Goal: Task Accomplishment & Management: Use online tool/utility

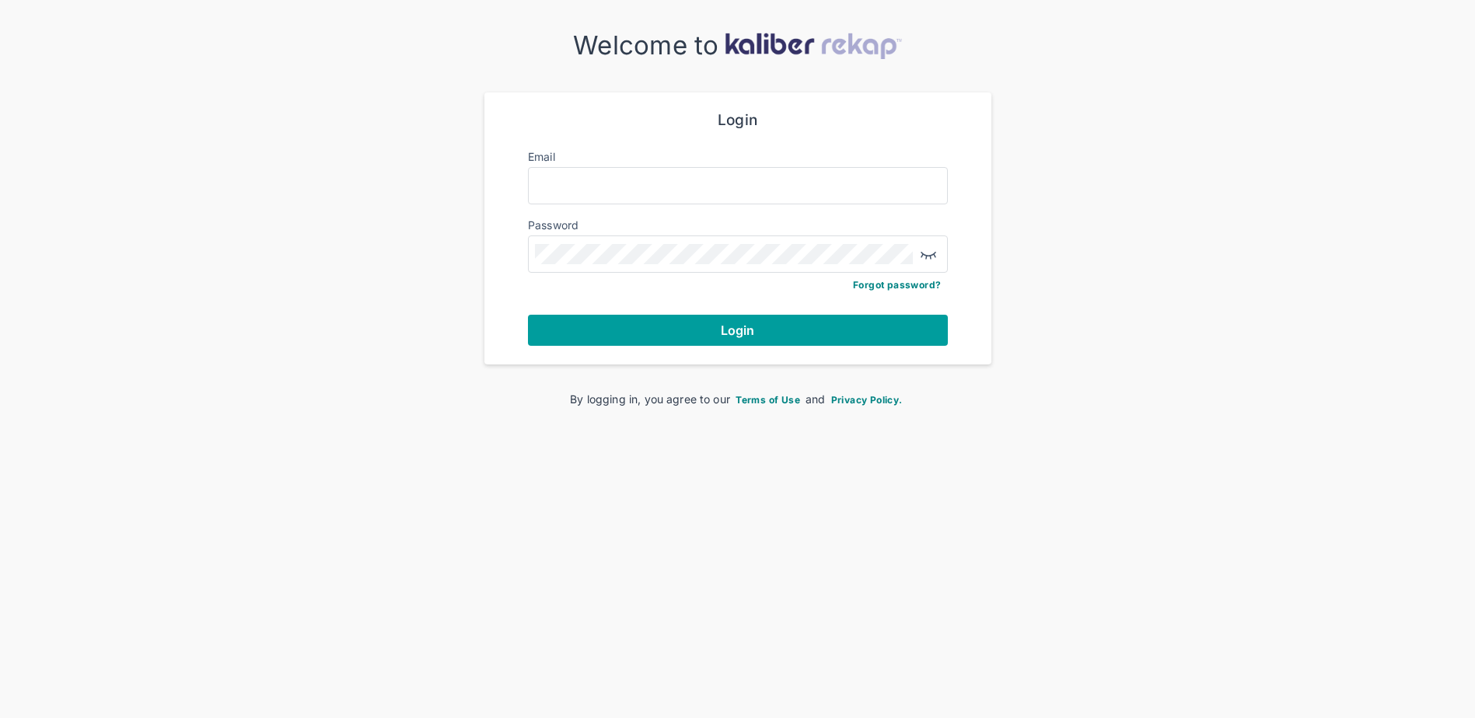
scroll to position [32, 0]
type input "**********"
click at [699, 327] on button "Login" at bounding box center [738, 330] width 420 height 31
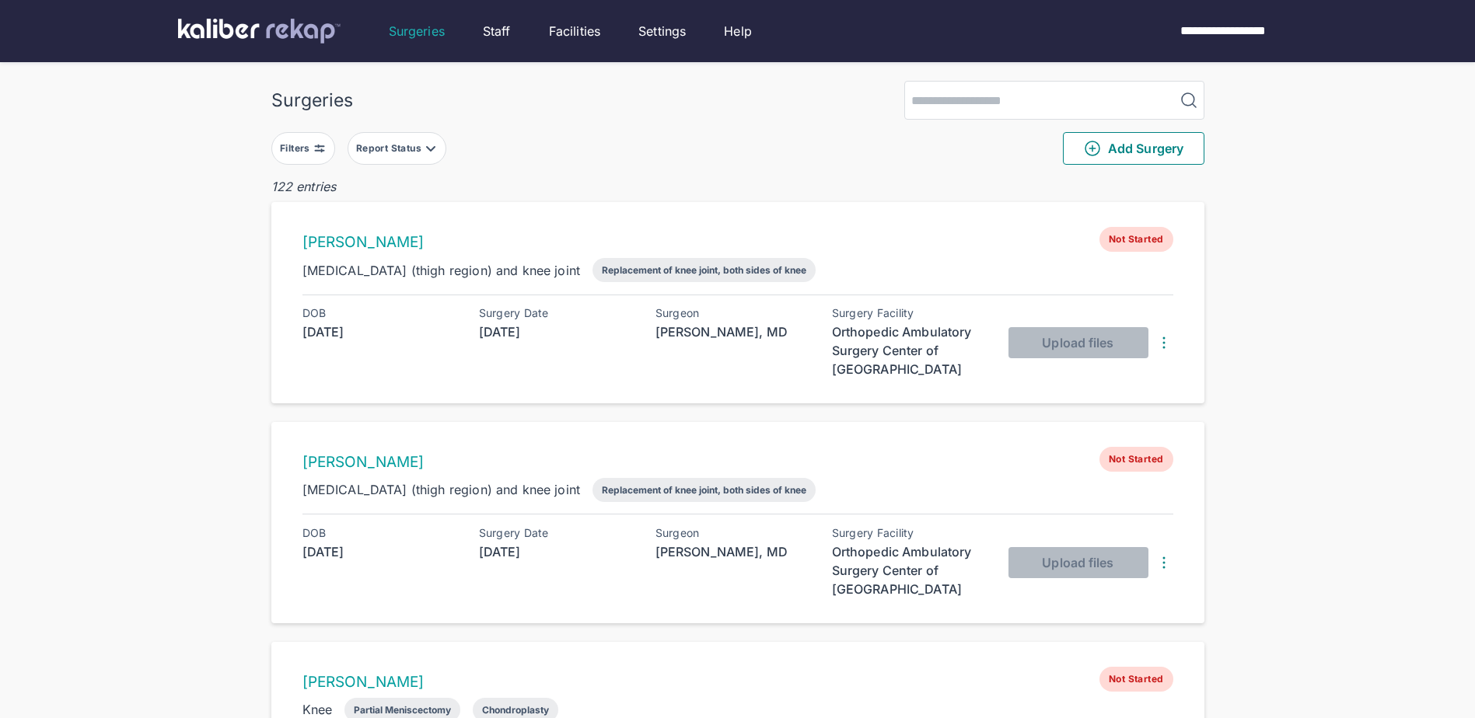
click at [439, 142] on button "Report Status" at bounding box center [397, 148] width 99 height 33
click at [386, 242] on label "Ready for Review" at bounding box center [465, 244] width 211 height 16
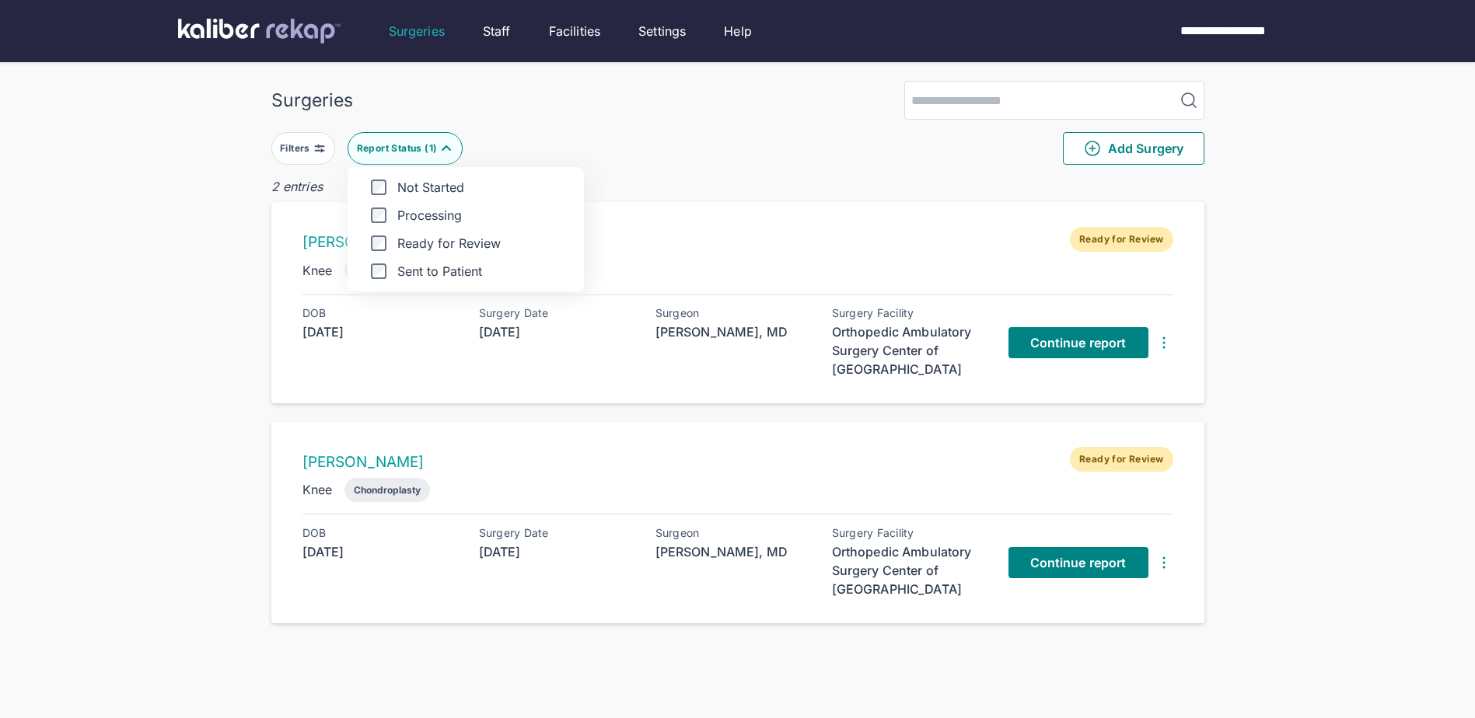
click at [123, 226] on div "Surgeries Filters Report Status ( 1 ) Not Started Processing Ready for Review S…" at bounding box center [737, 390] width 1475 height 781
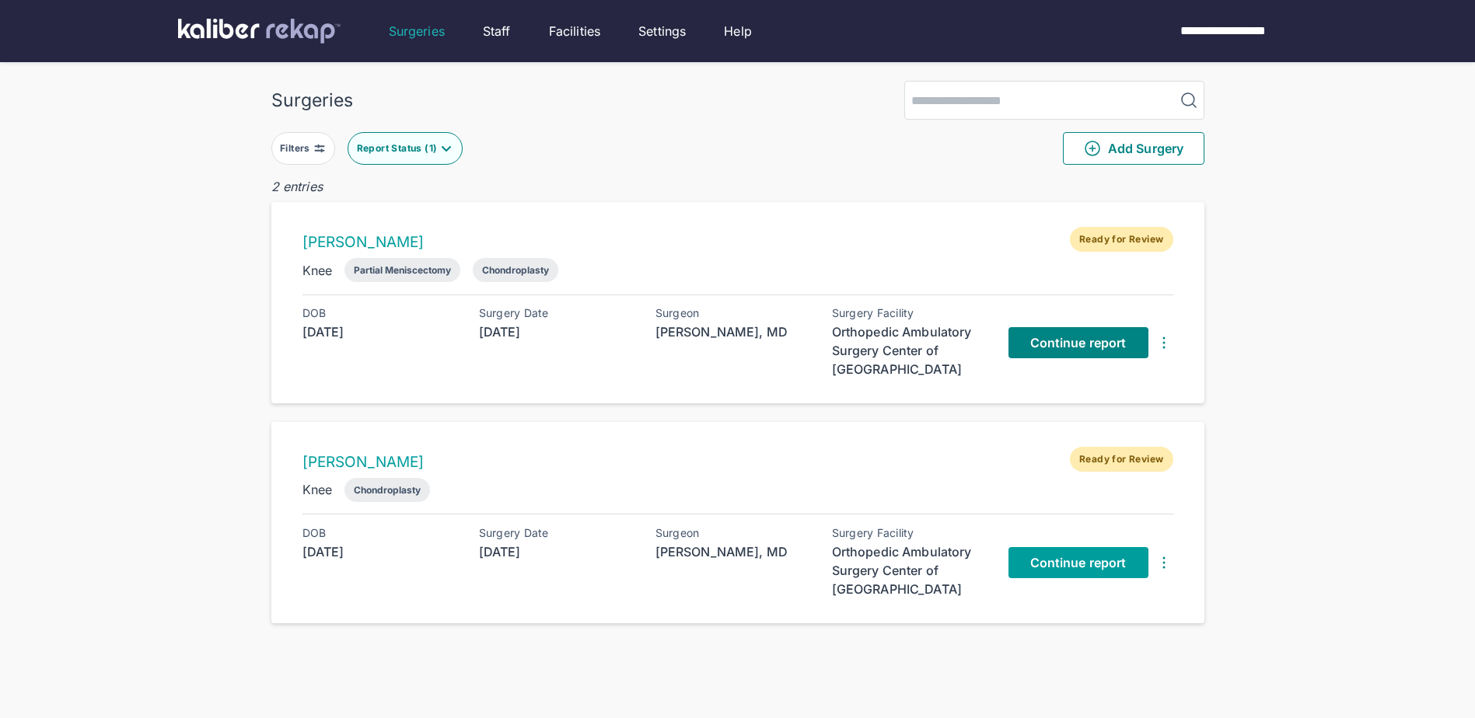
click at [1078, 555] on span "Continue report" at bounding box center [1078, 563] width 96 height 16
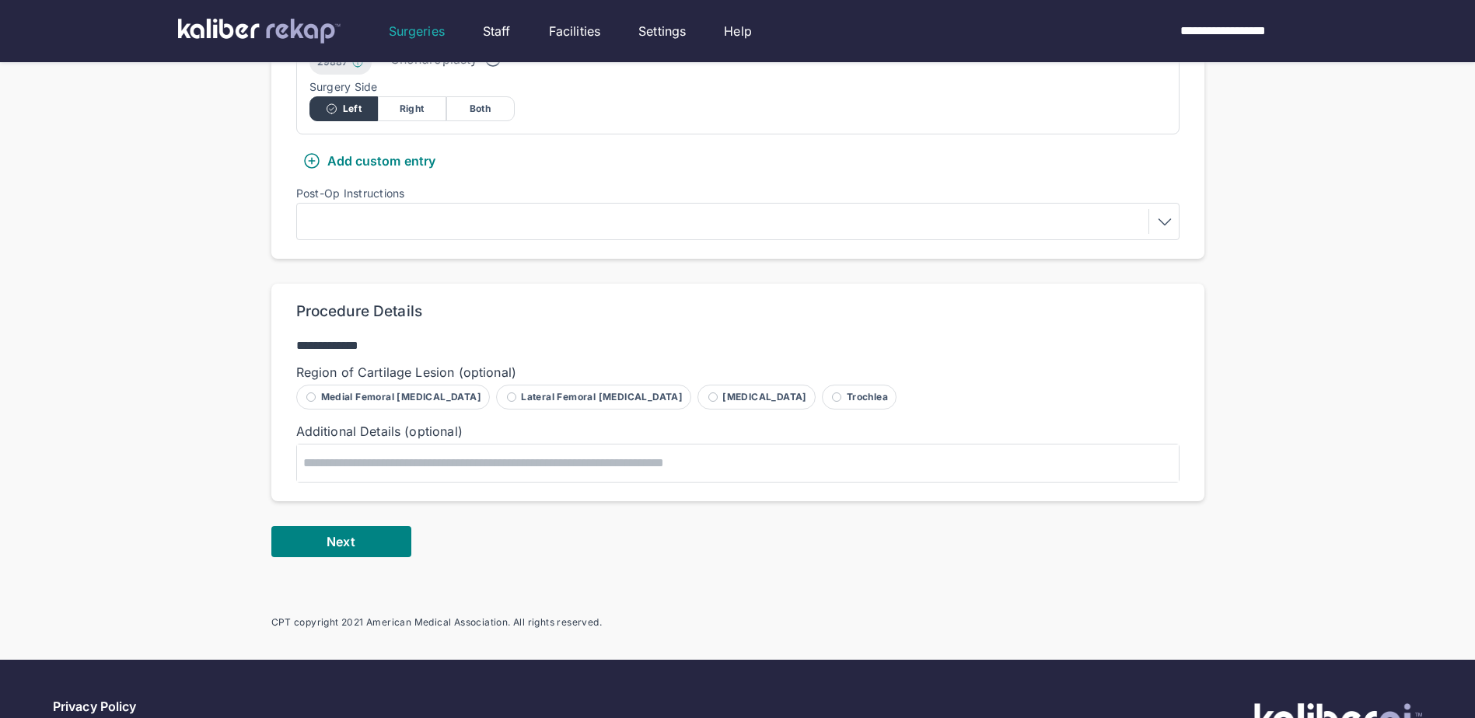
scroll to position [544, 0]
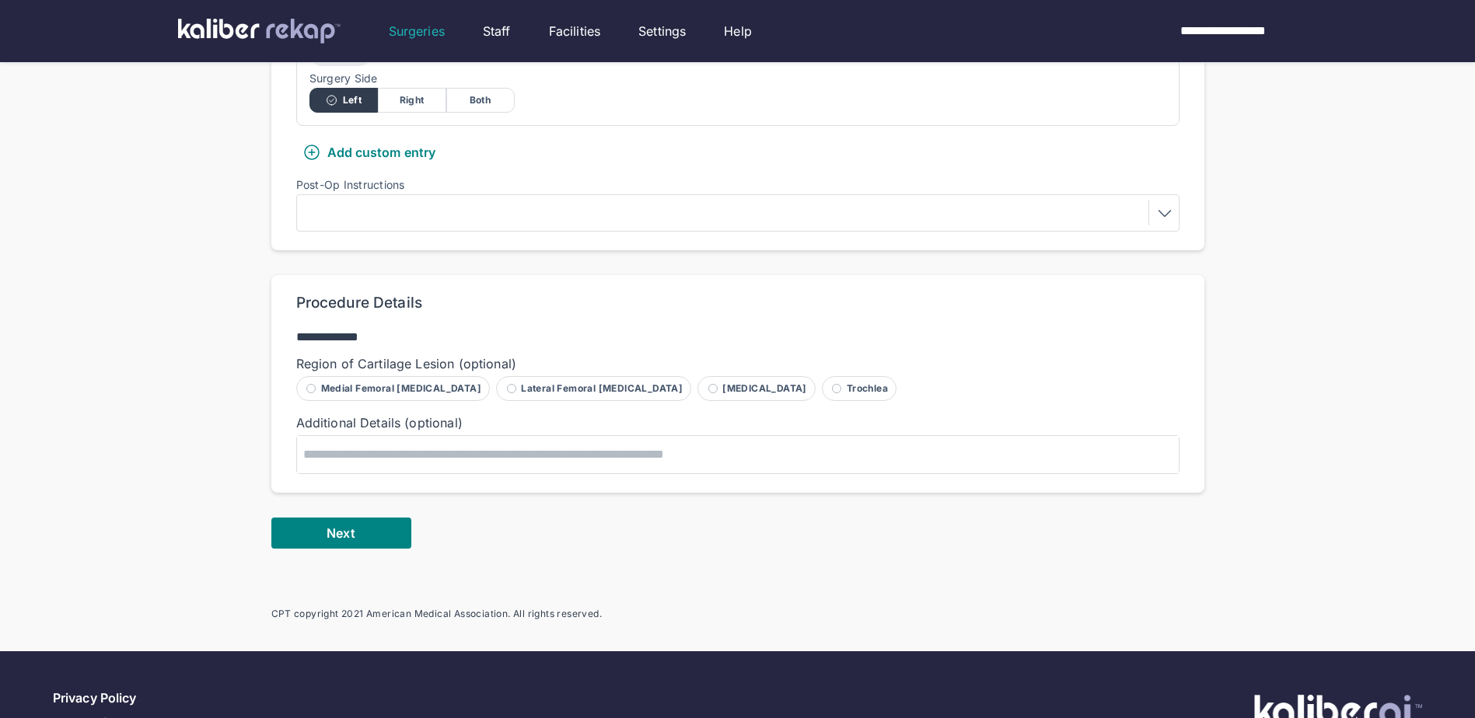
click at [446, 217] on div at bounding box center [738, 213] width 872 height 25
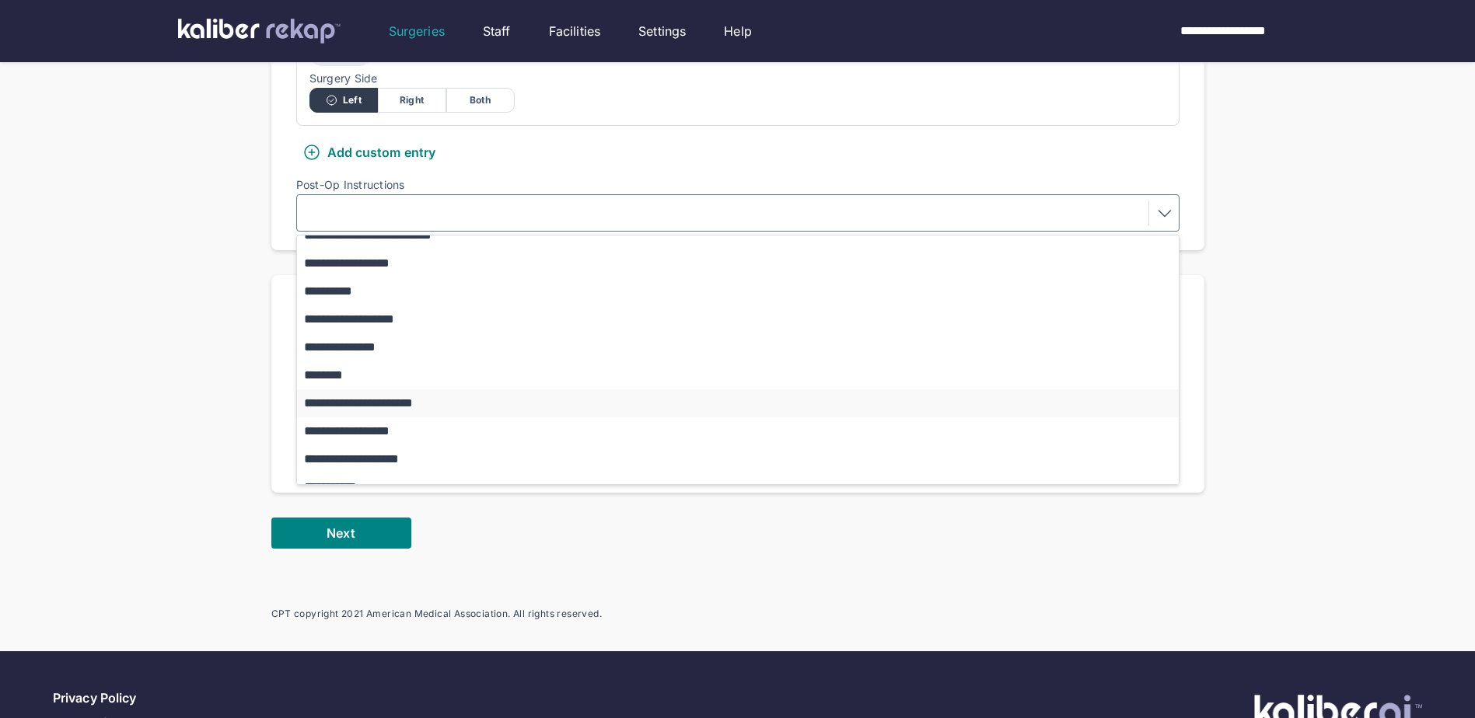
scroll to position [156, 0]
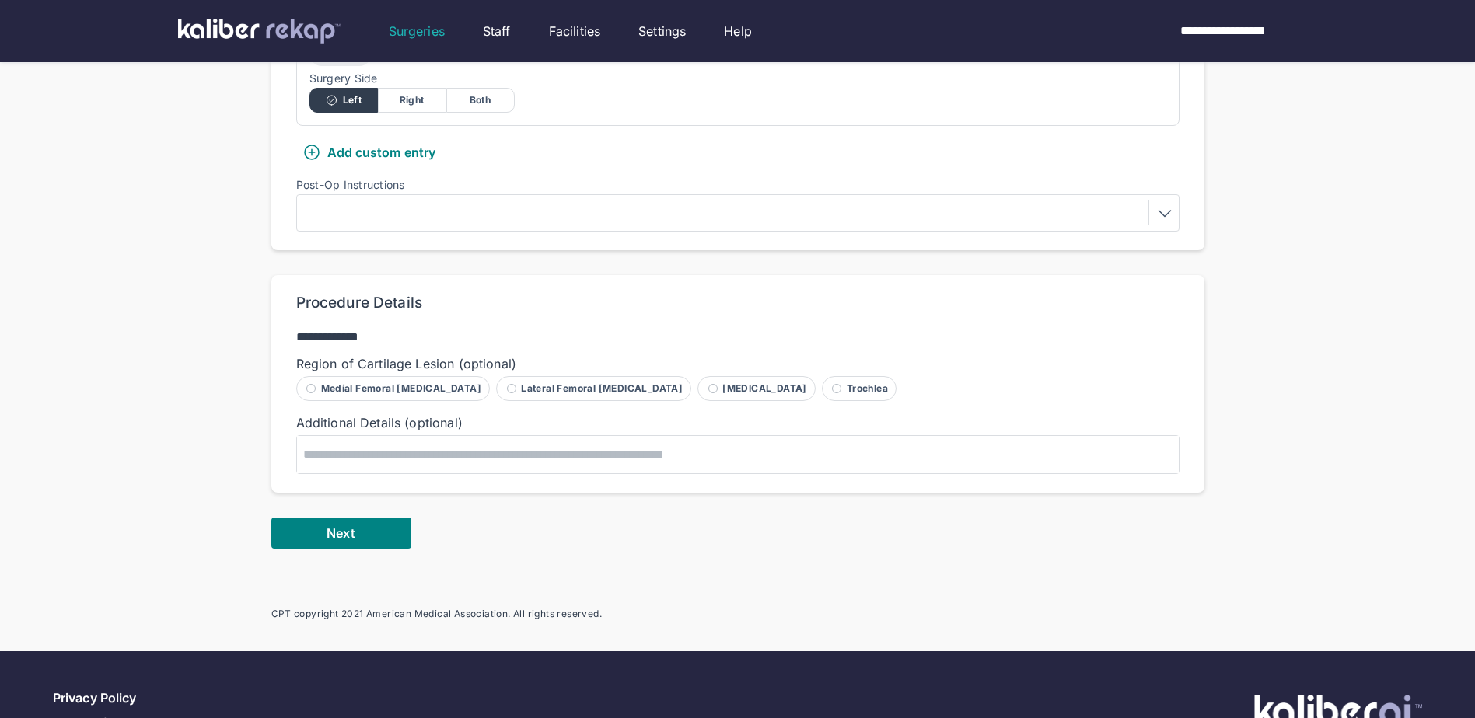
click at [174, 317] on div "**********" at bounding box center [737, 38] width 1475 height 1165
click at [307, 392] on span at bounding box center [310, 388] width 9 height 9
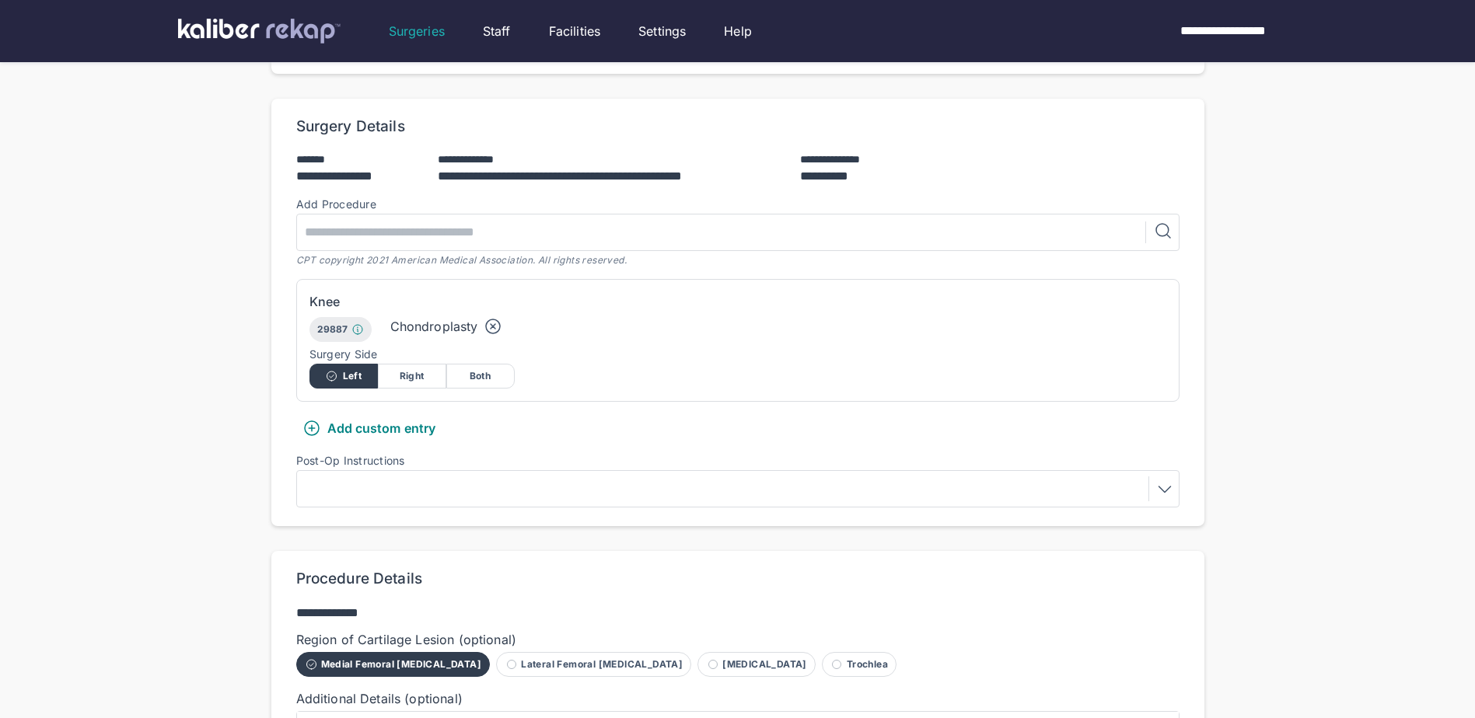
scroll to position [544, 0]
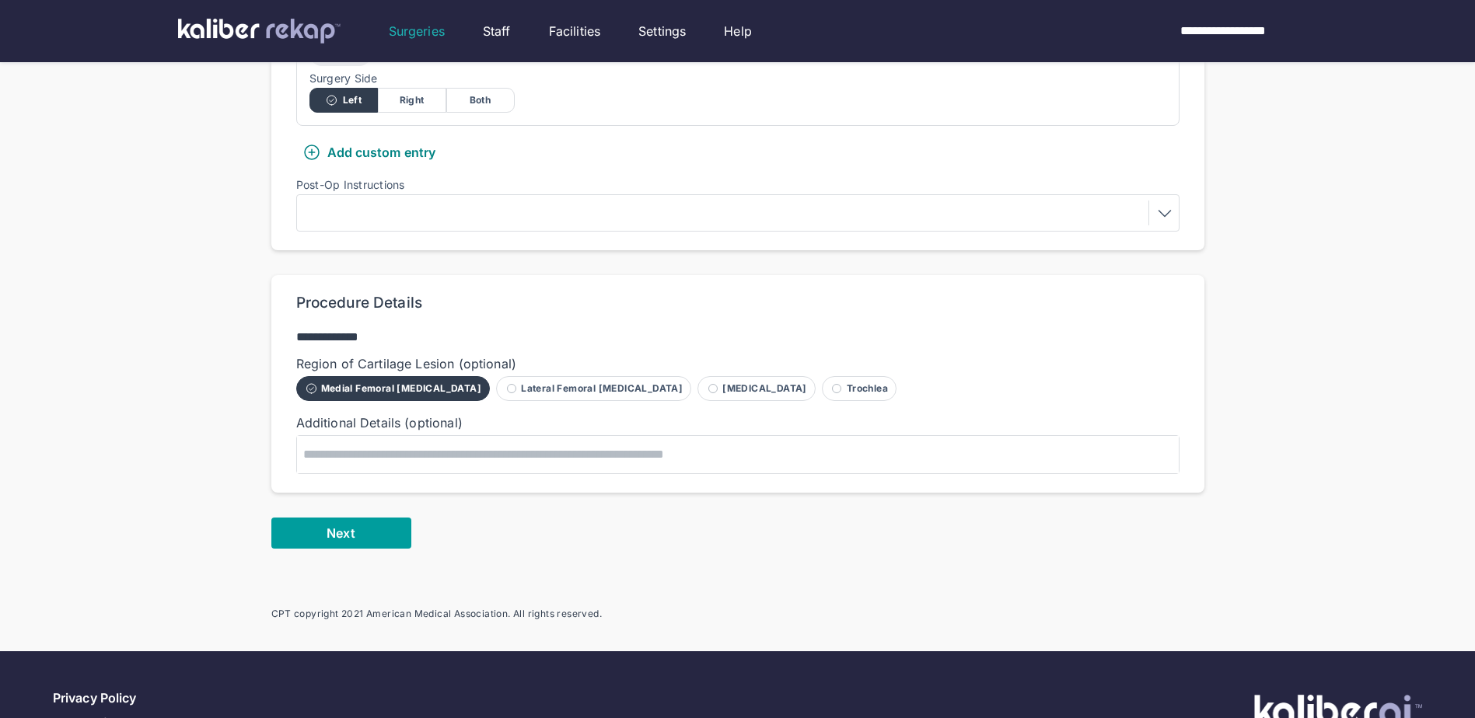
click at [318, 526] on button "Next" at bounding box center [341, 533] width 140 height 31
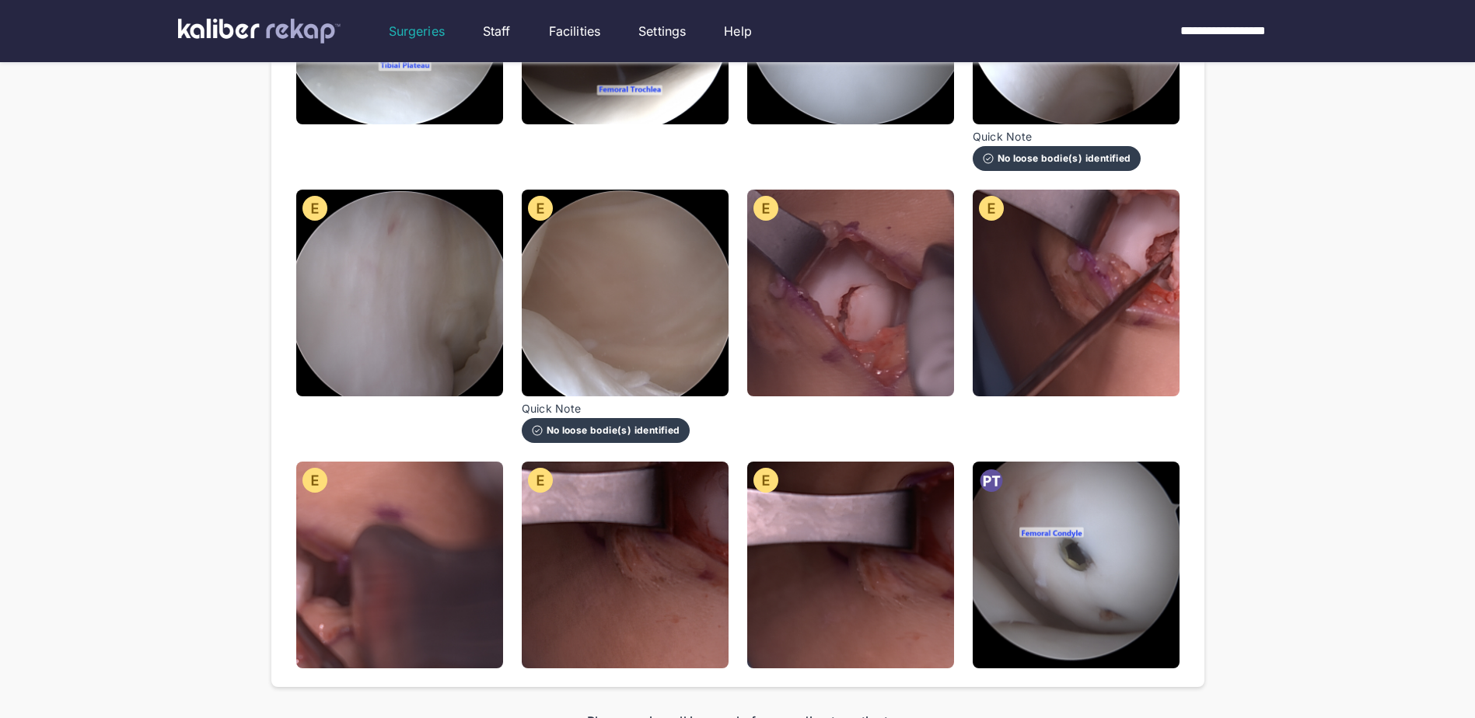
scroll to position [1166, 0]
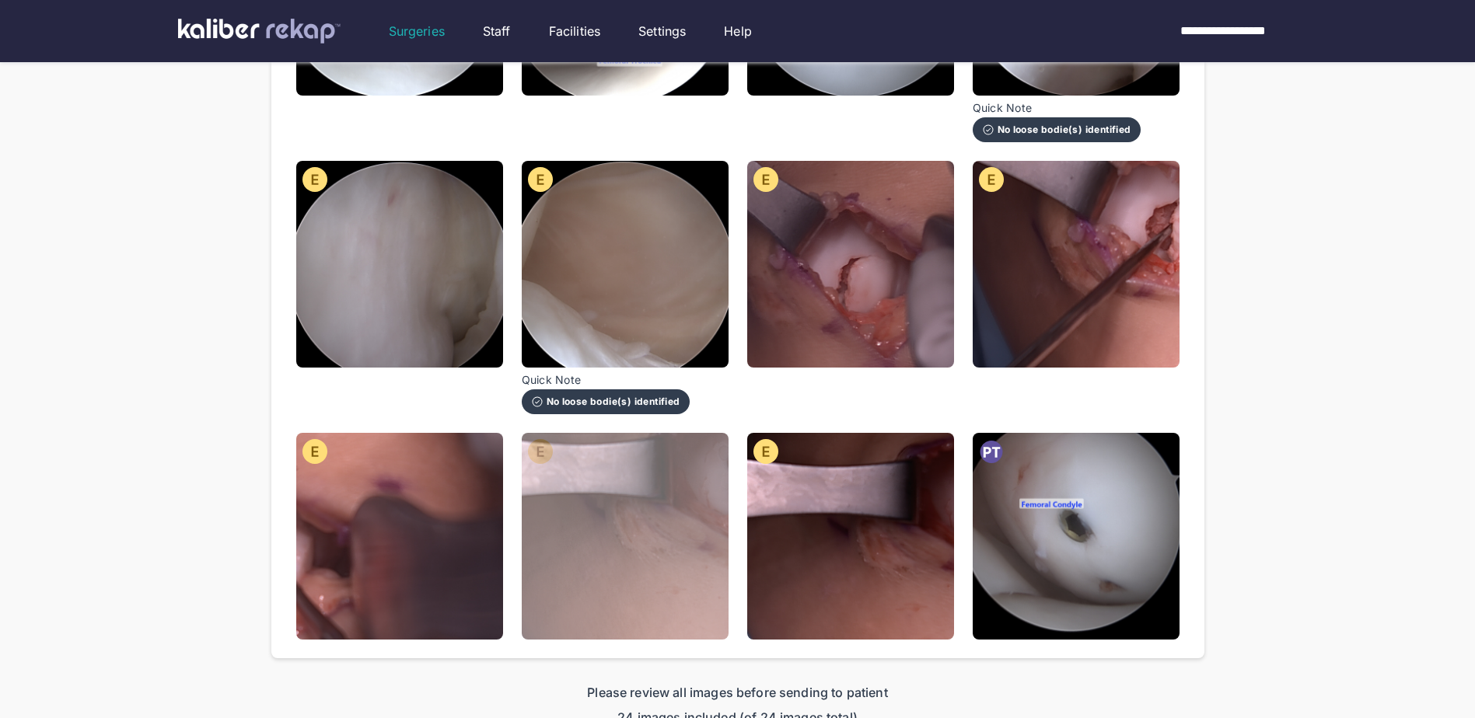
click at [601, 562] on img at bounding box center [625, 536] width 207 height 207
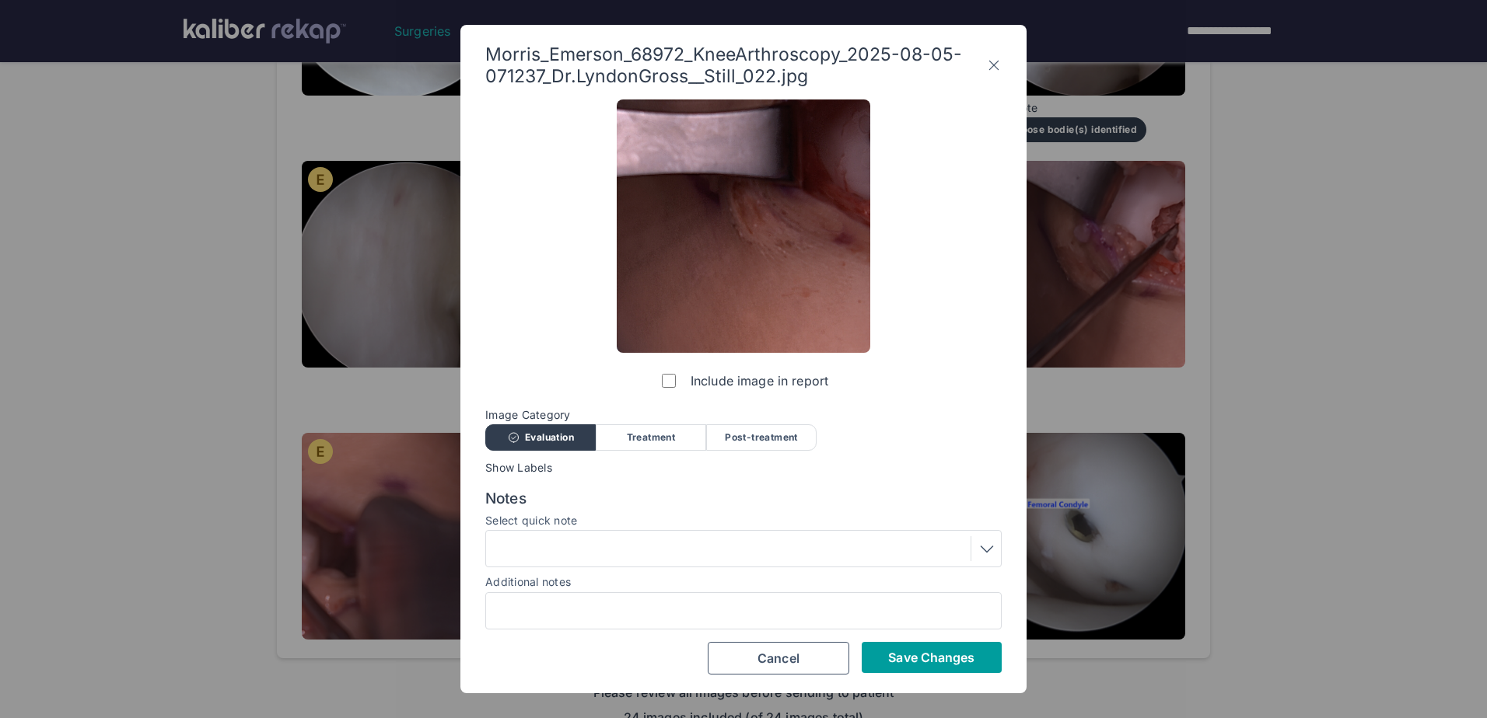
click at [900, 659] on span "Save Changes" at bounding box center [931, 658] width 86 height 16
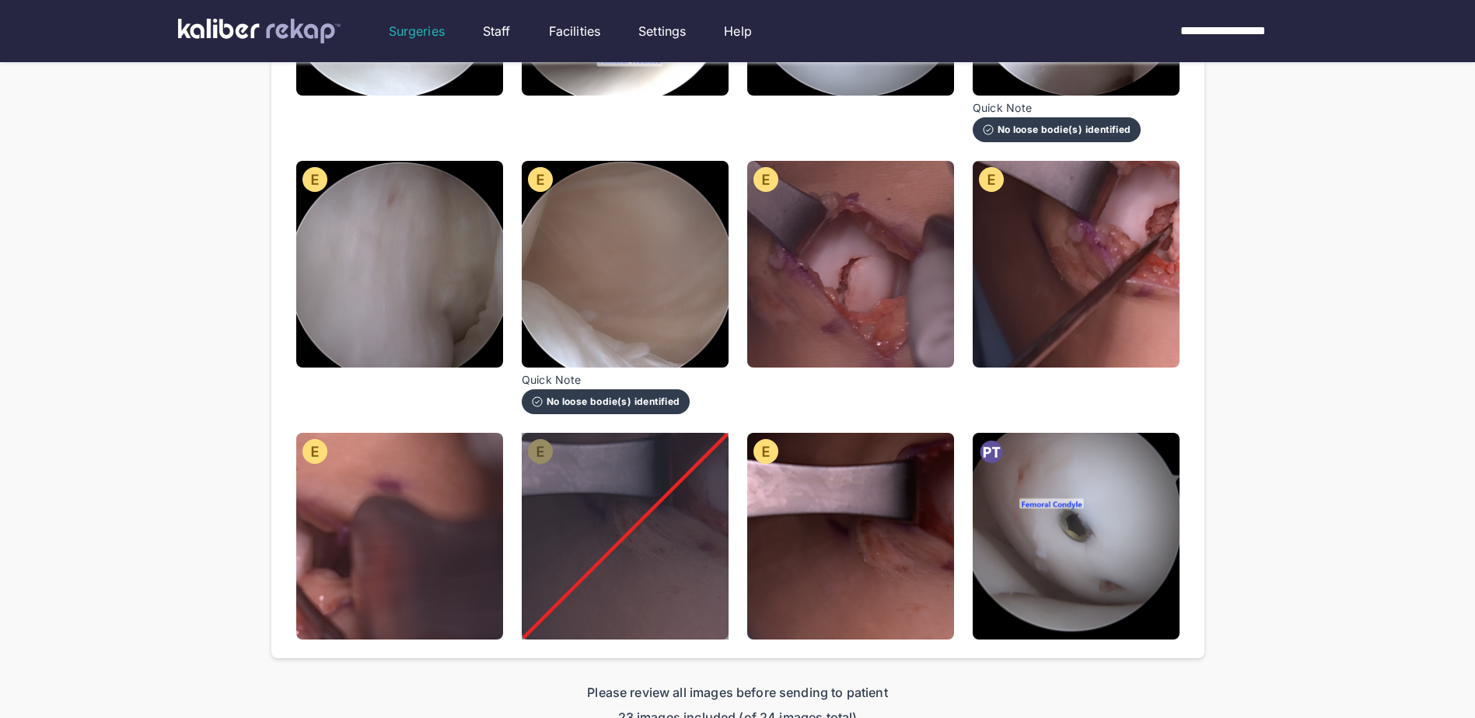
click at [840, 546] on img at bounding box center [850, 536] width 207 height 207
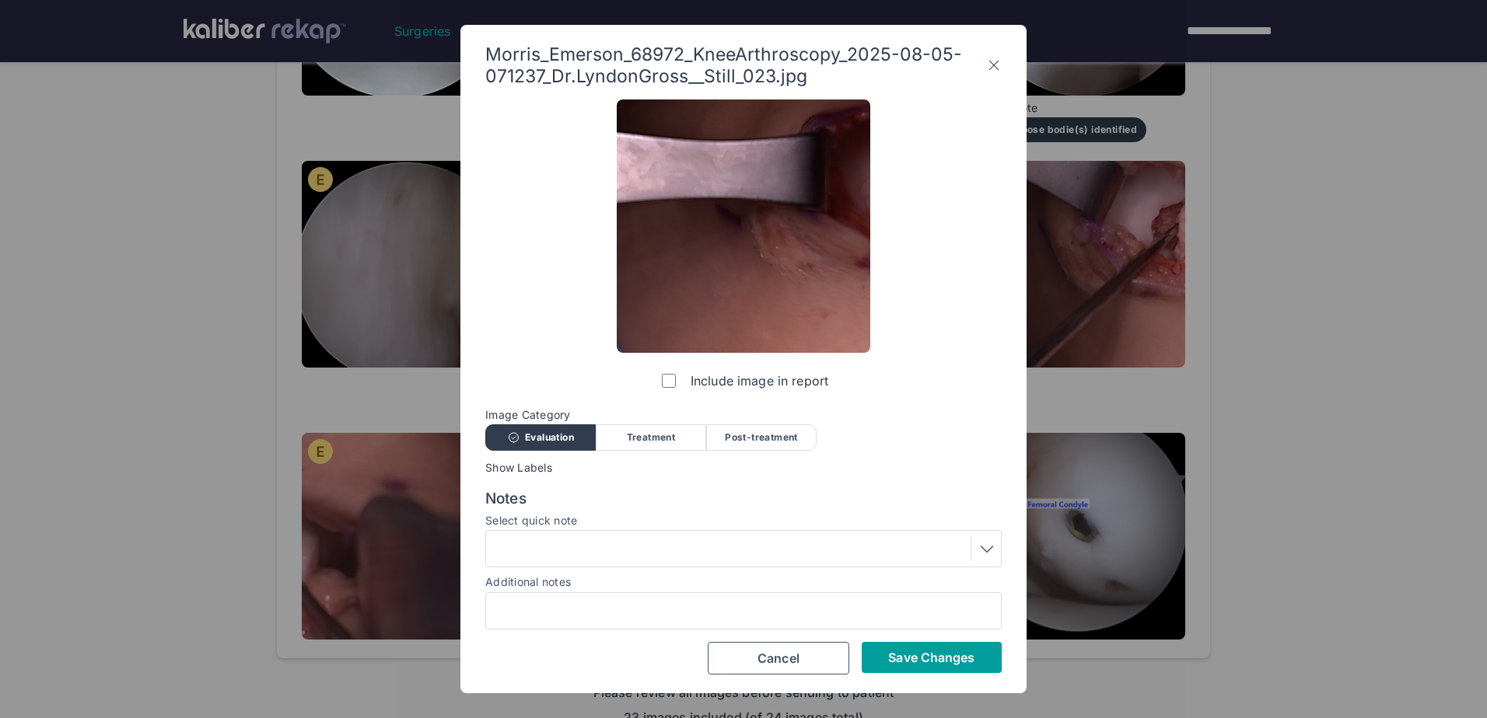
click at [923, 662] on span "Save Changes" at bounding box center [931, 658] width 86 height 16
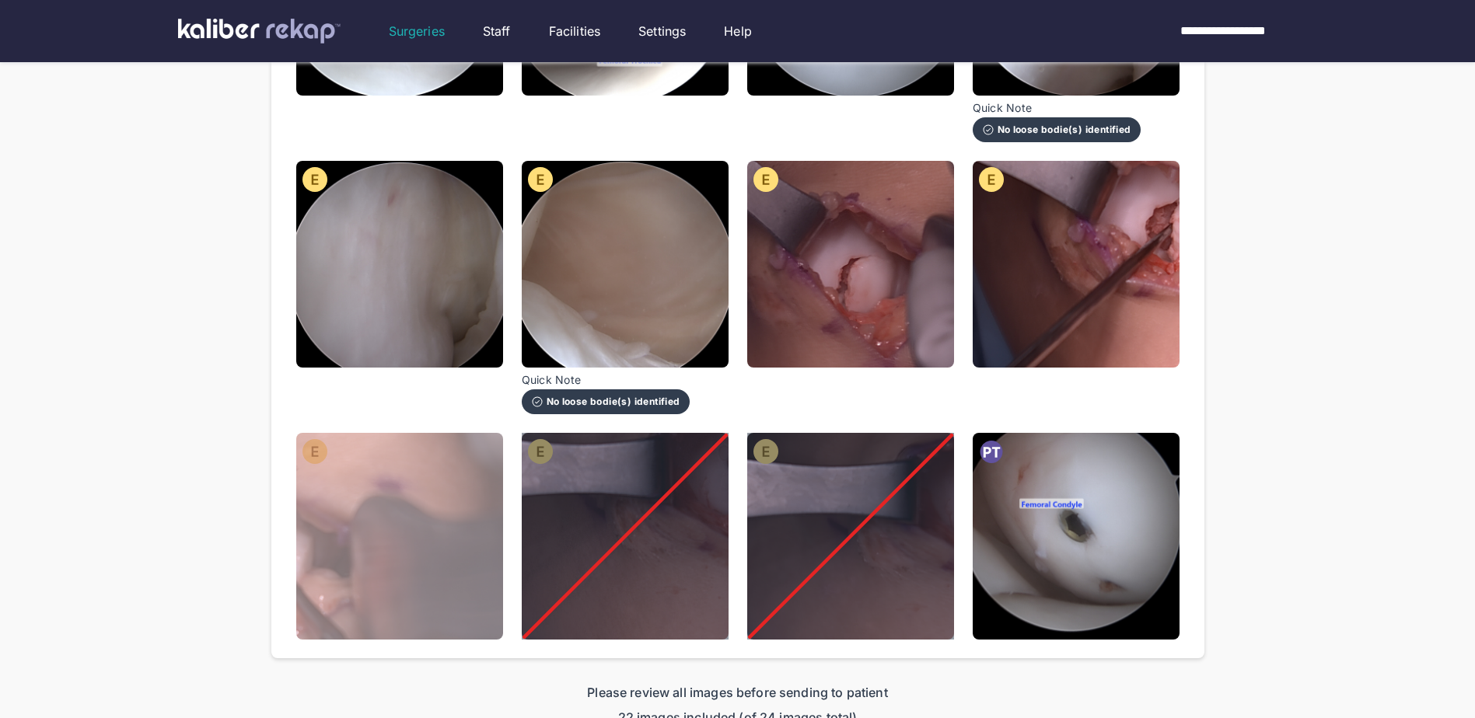
click at [466, 545] on img at bounding box center [399, 536] width 207 height 207
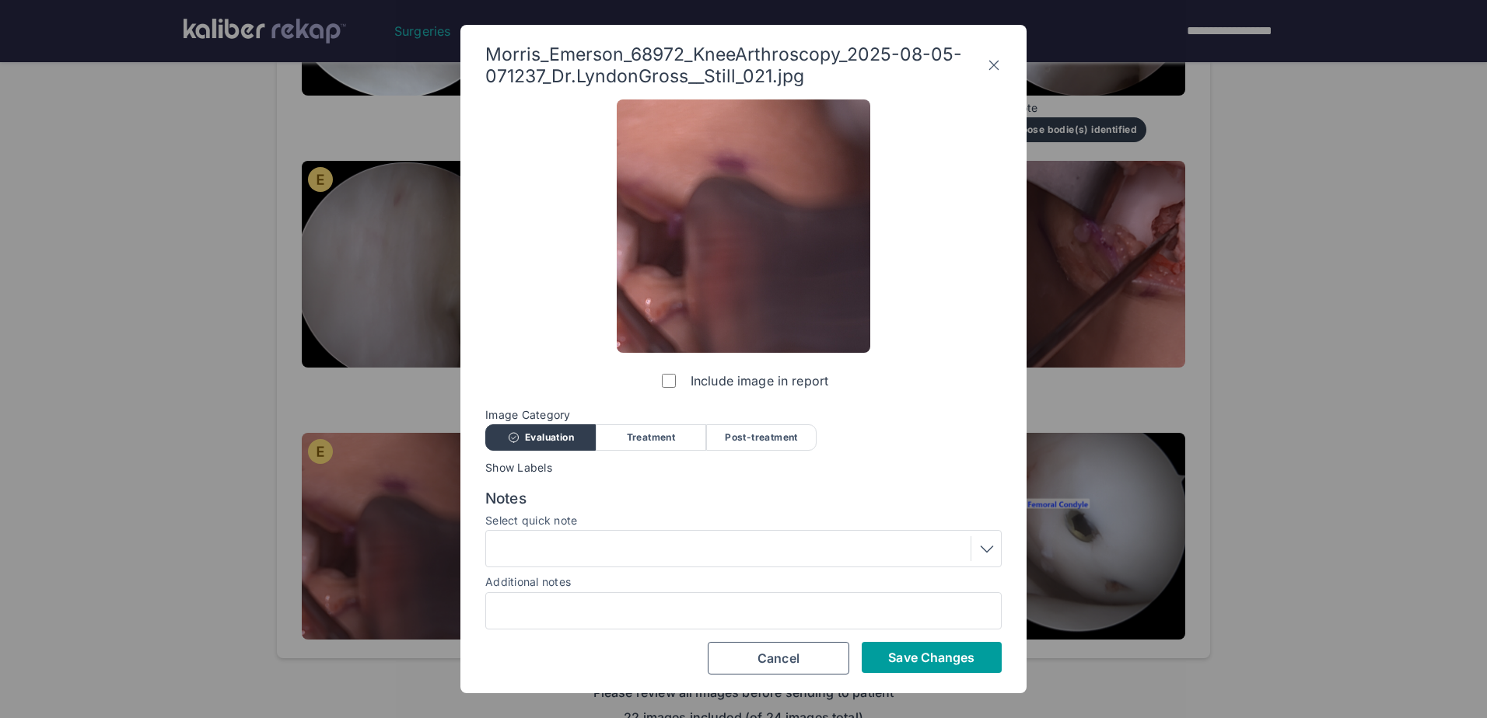
click at [877, 644] on div "Include image in report Image Category Evaluation Treatment Post-treatment Eval…" at bounding box center [743, 387] width 516 height 575
click at [881, 645] on button "Save Changes" at bounding box center [932, 657] width 140 height 31
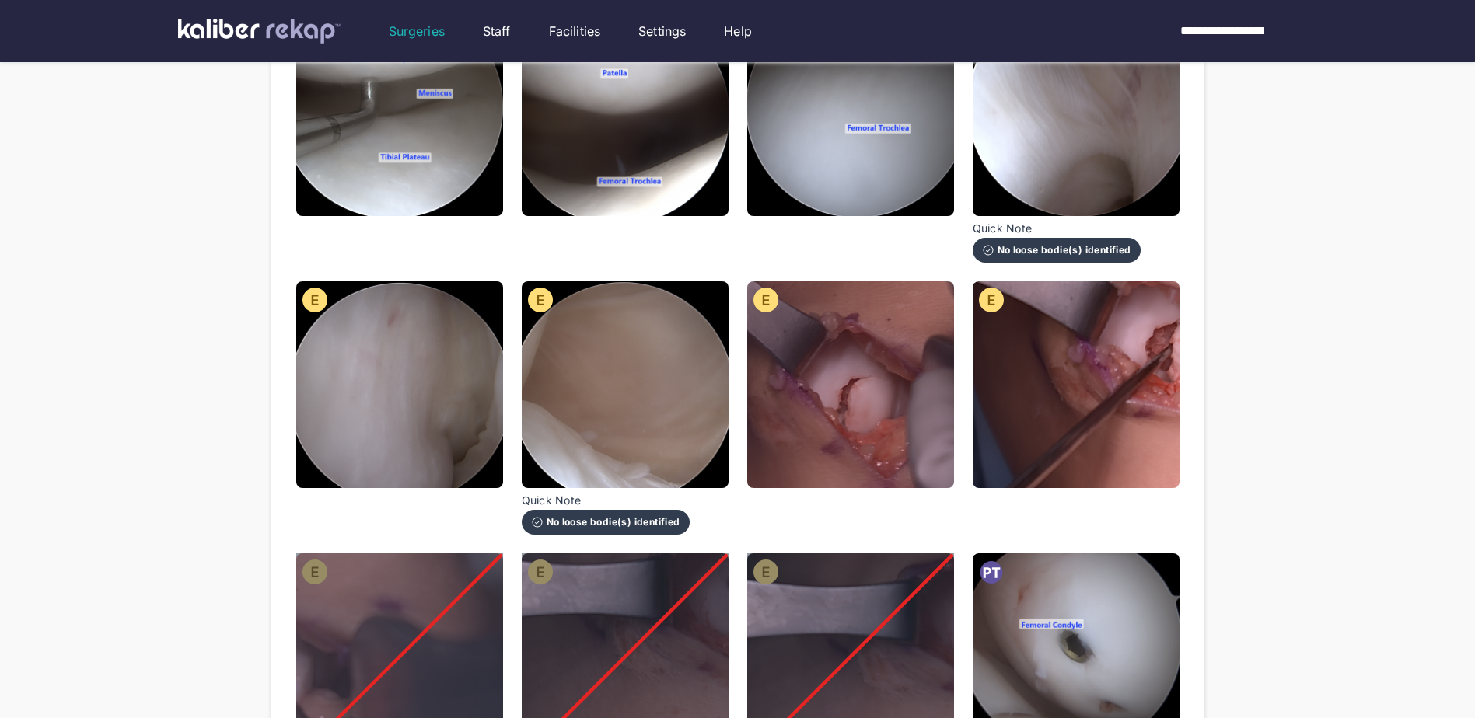
scroll to position [1011, 0]
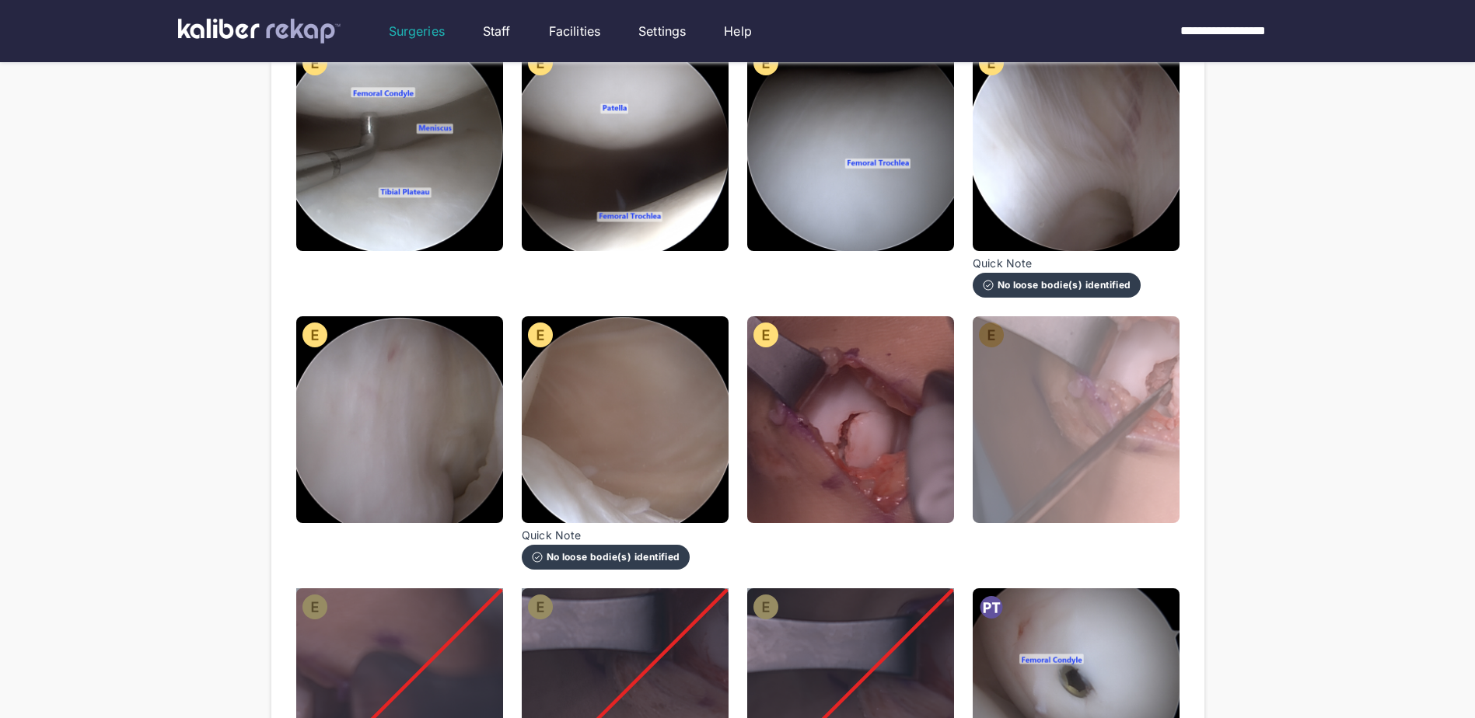
click at [1078, 443] on img at bounding box center [1076, 419] width 207 height 207
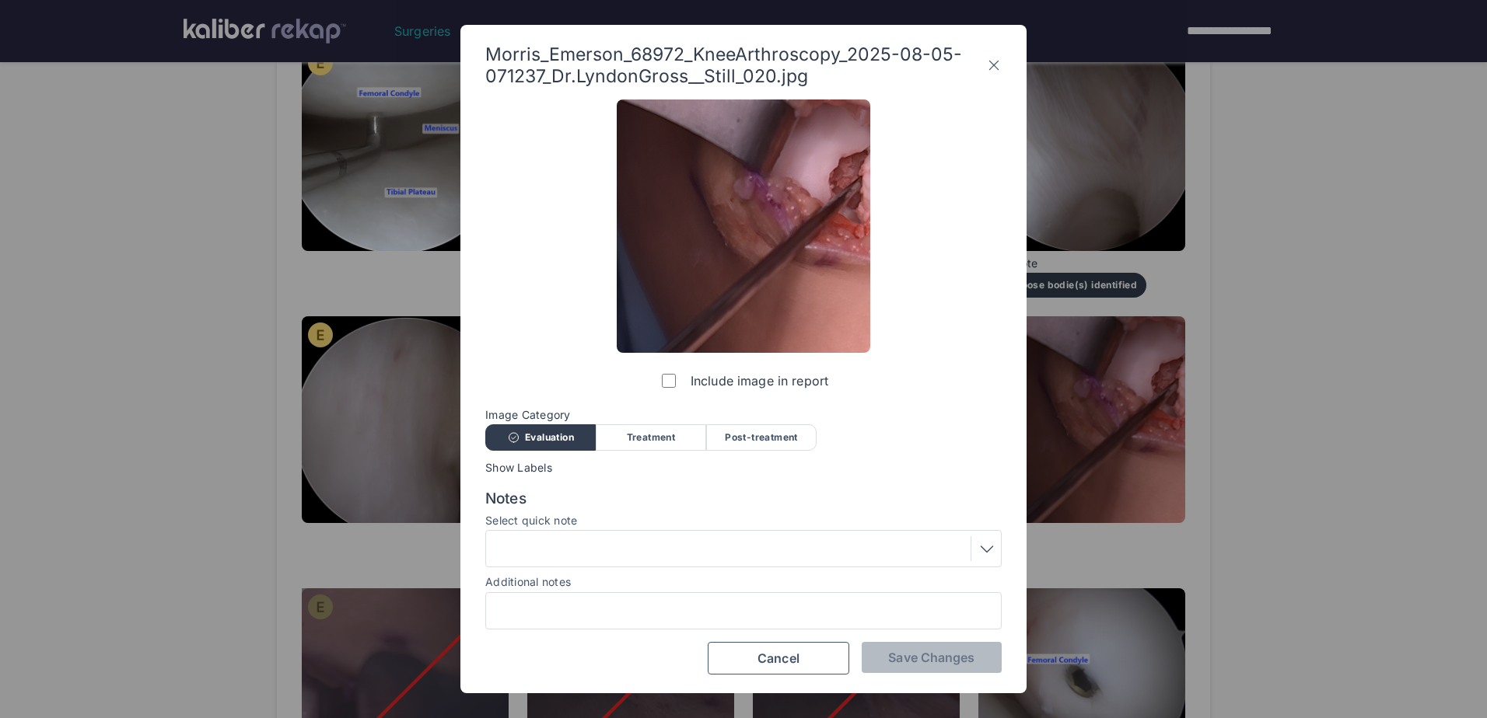
click at [993, 66] on icon at bounding box center [994, 65] width 10 height 9
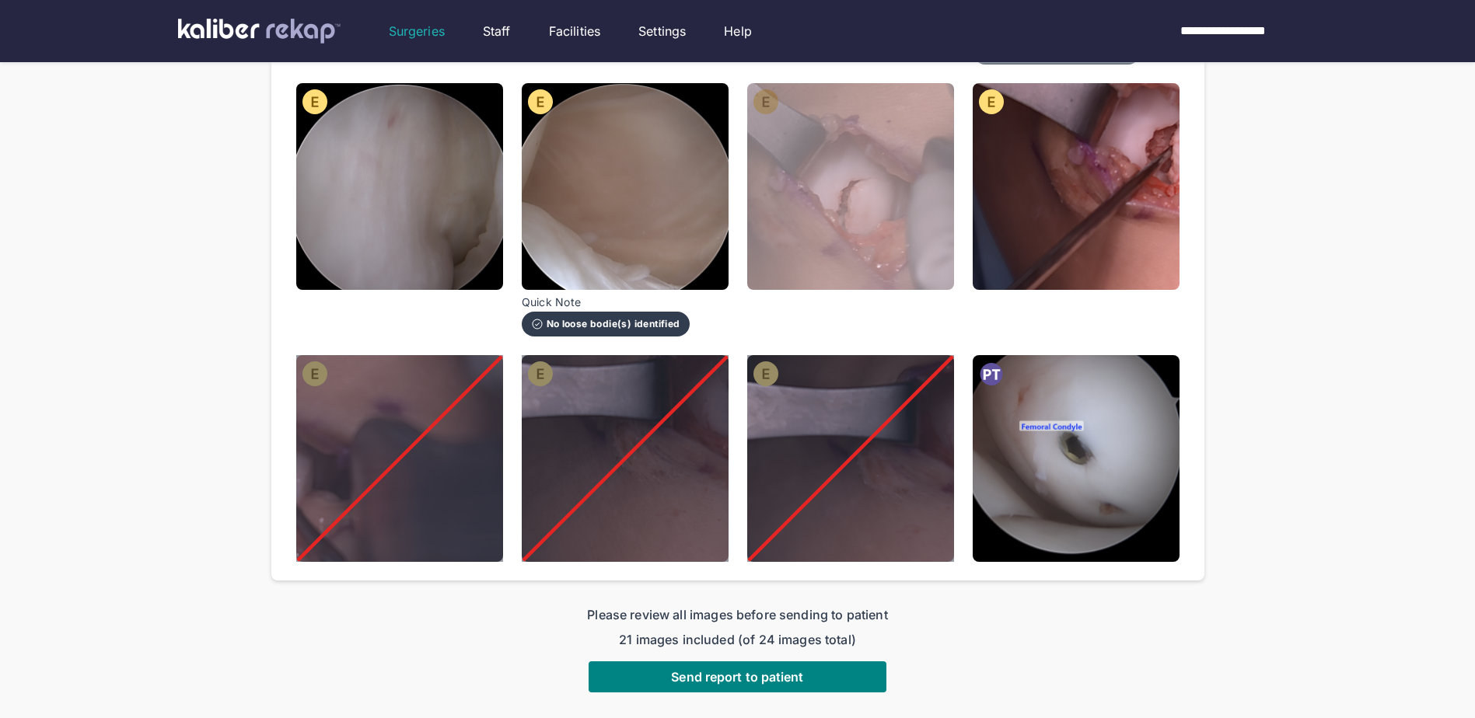
scroll to position [1393, 0]
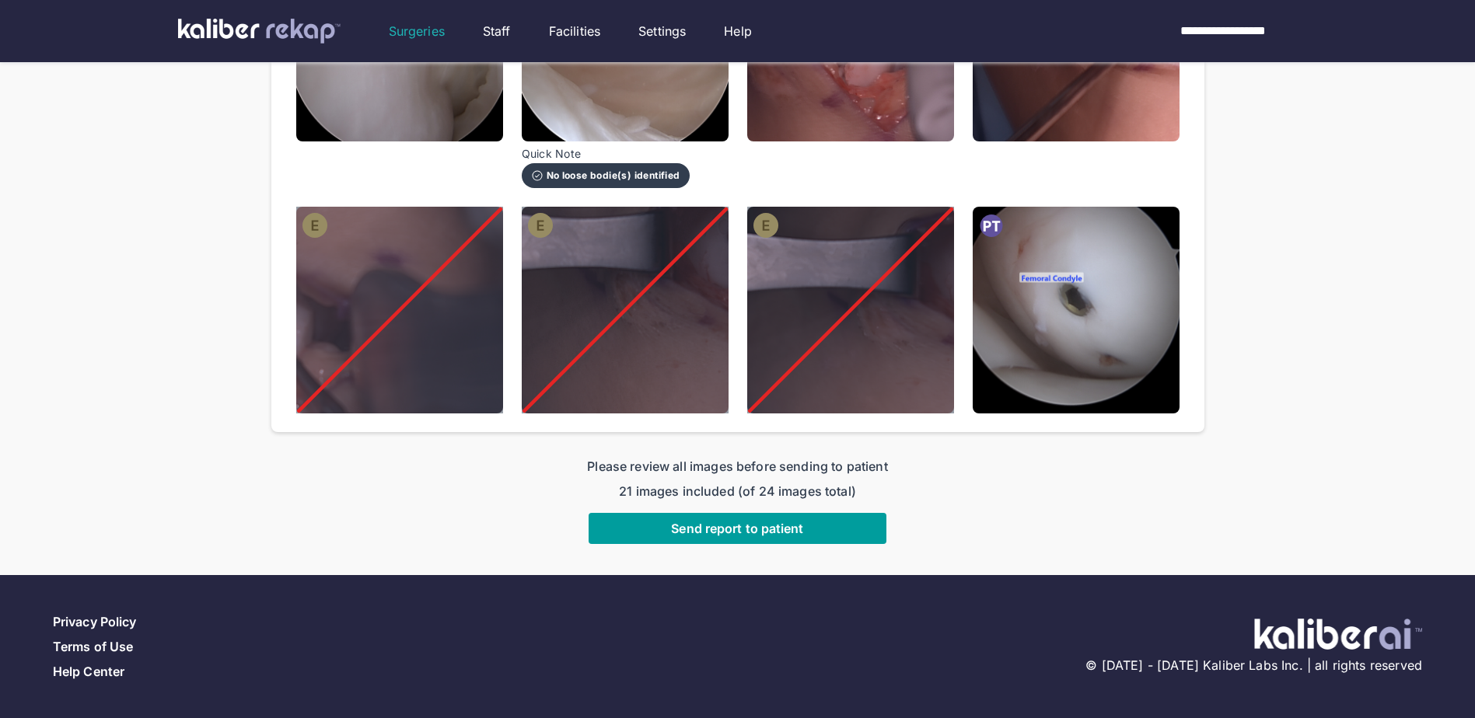
click at [686, 530] on span "Send report to patient" at bounding box center [737, 529] width 132 height 16
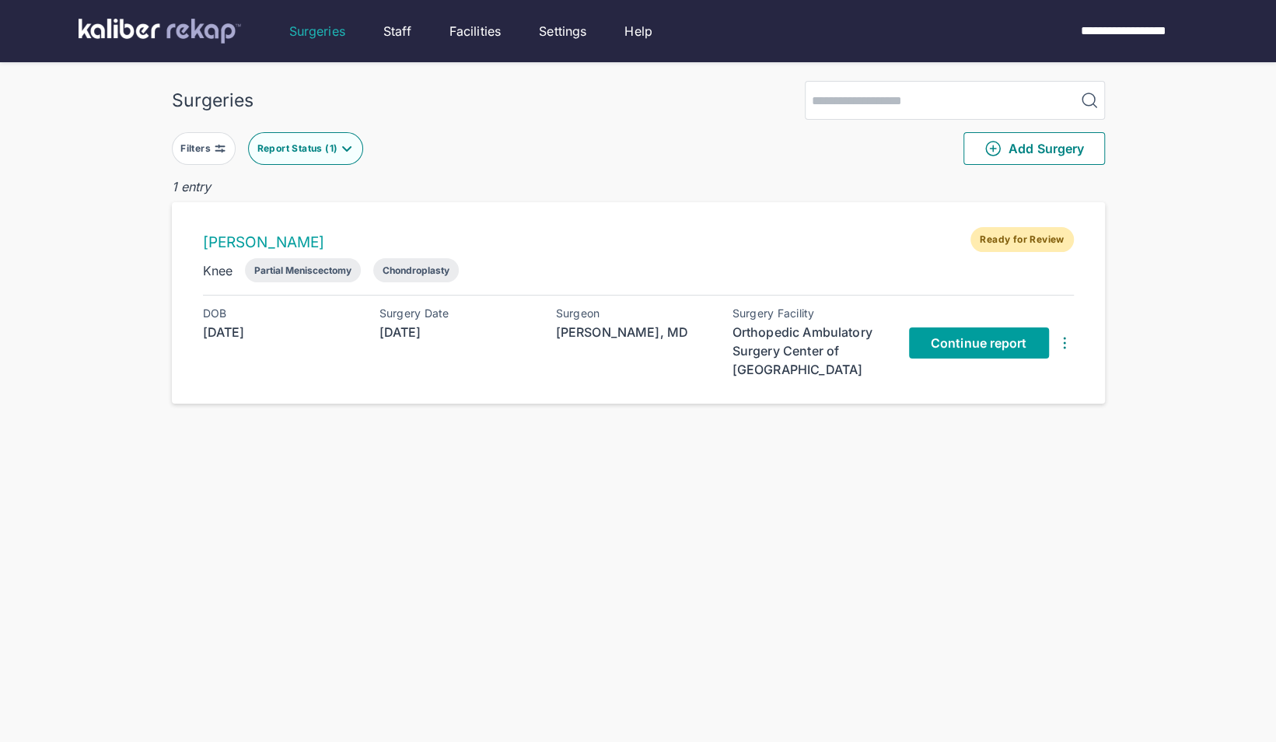
click at [946, 335] on span "Continue report" at bounding box center [979, 343] width 96 height 16
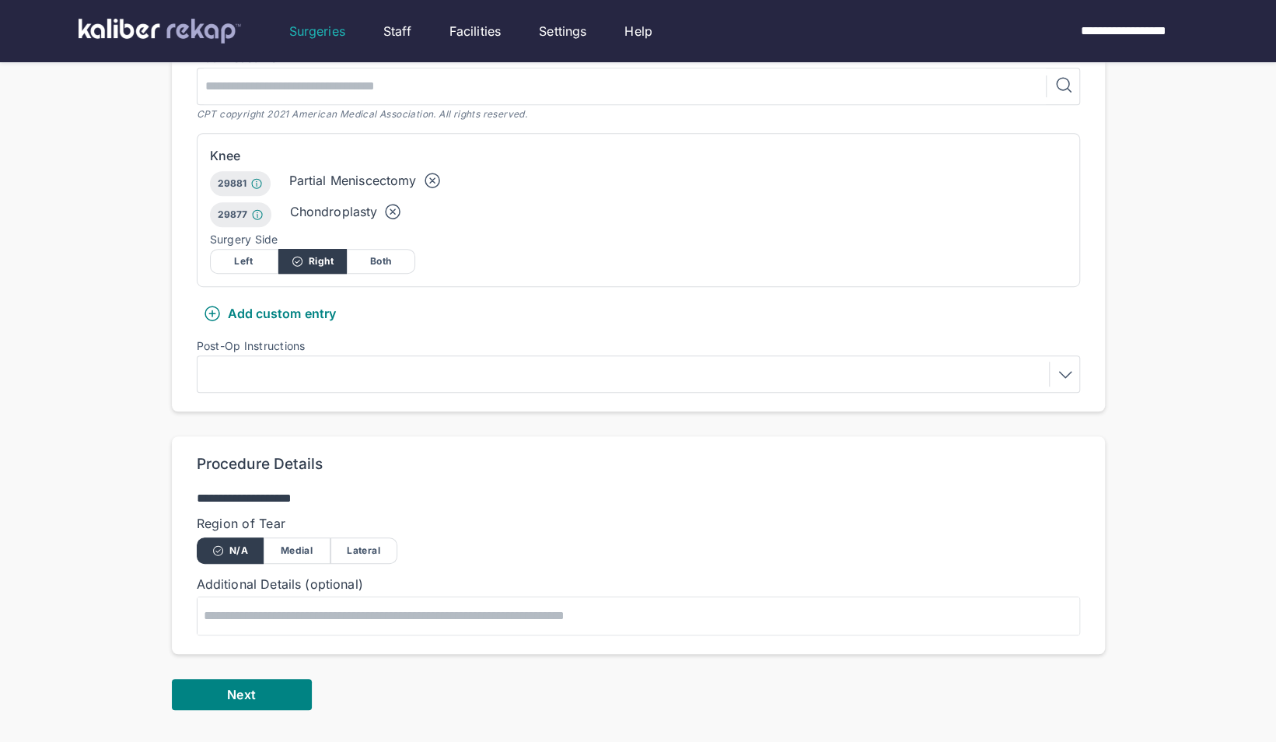
scroll to position [435, 0]
click at [400, 360] on div at bounding box center [638, 372] width 872 height 25
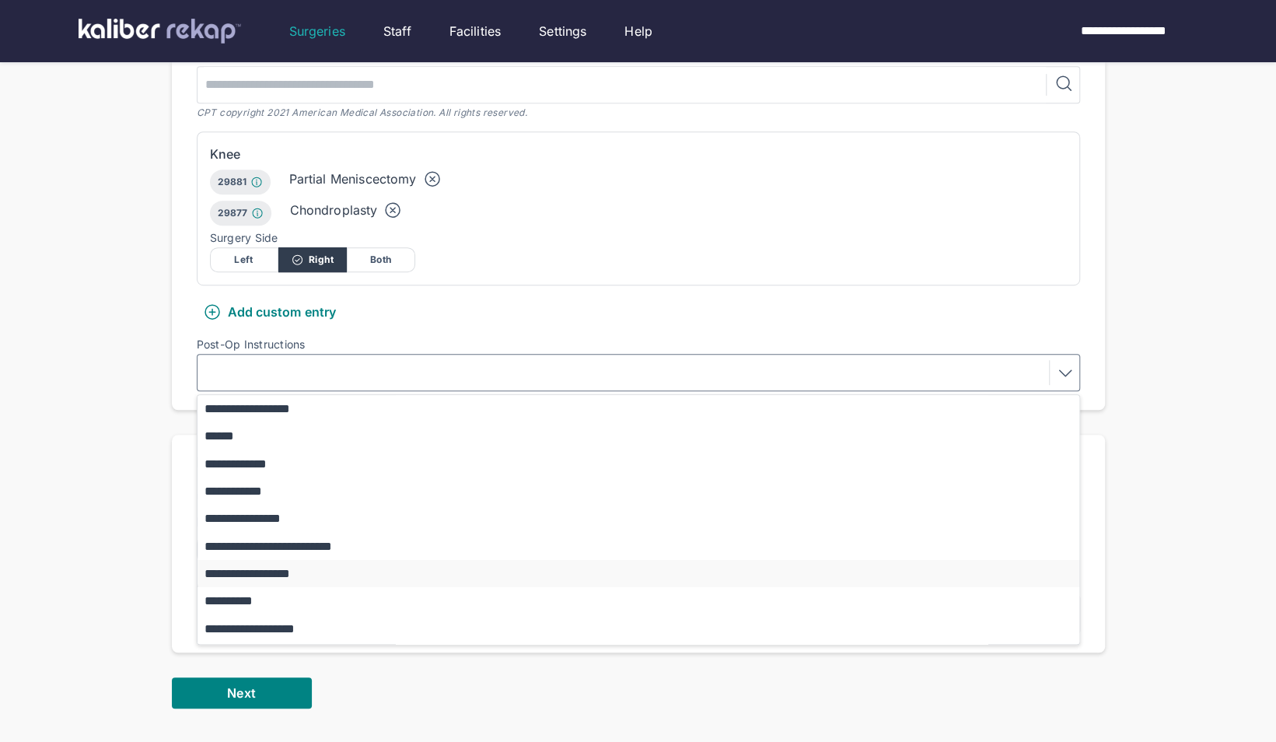
scroll to position [432, 0]
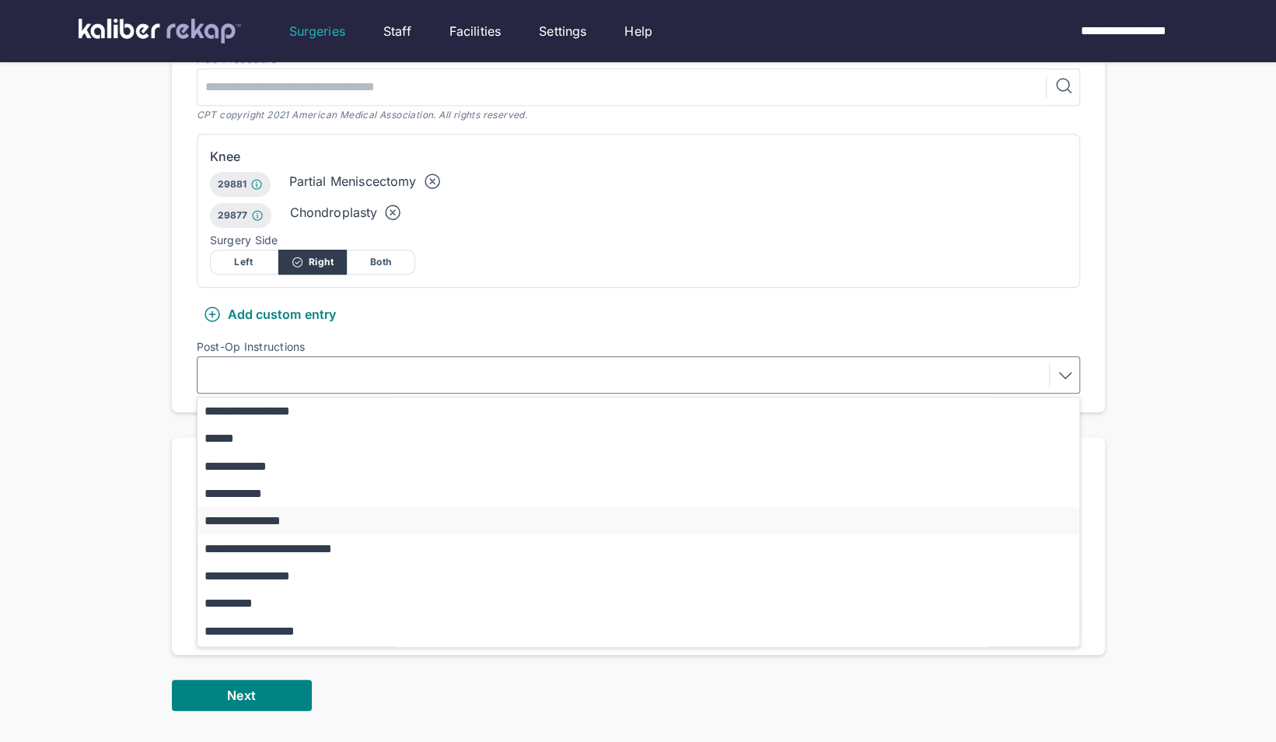
click at [279, 507] on button "**********" at bounding box center [645, 520] width 896 height 27
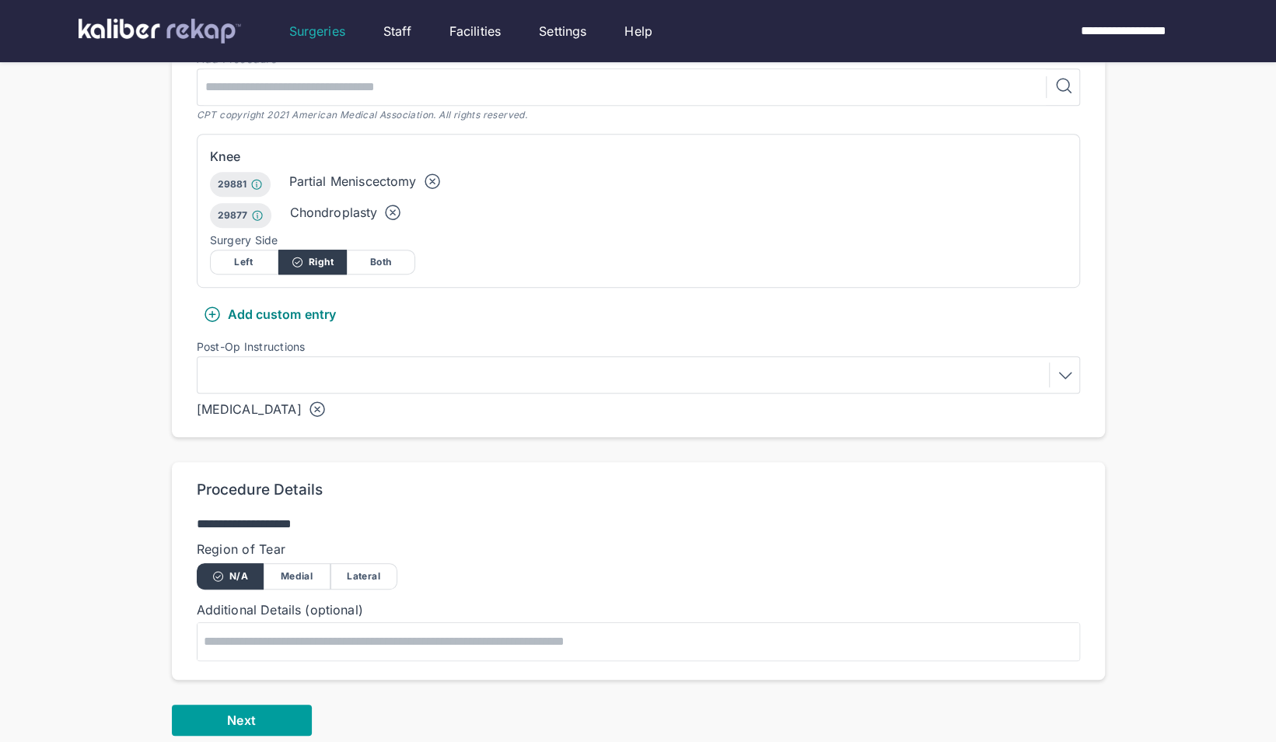
click at [272, 704] on button "Next" at bounding box center [242, 719] width 140 height 31
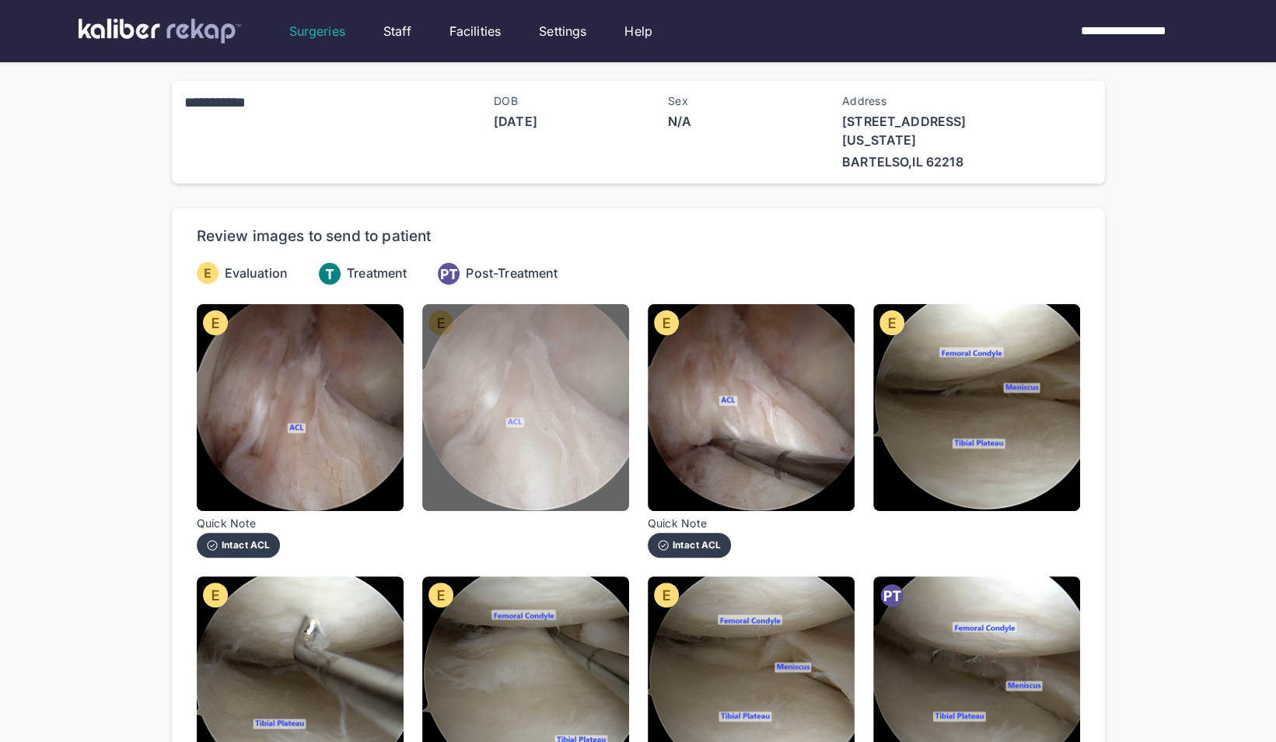
click at [484, 369] on img at bounding box center [525, 407] width 207 height 207
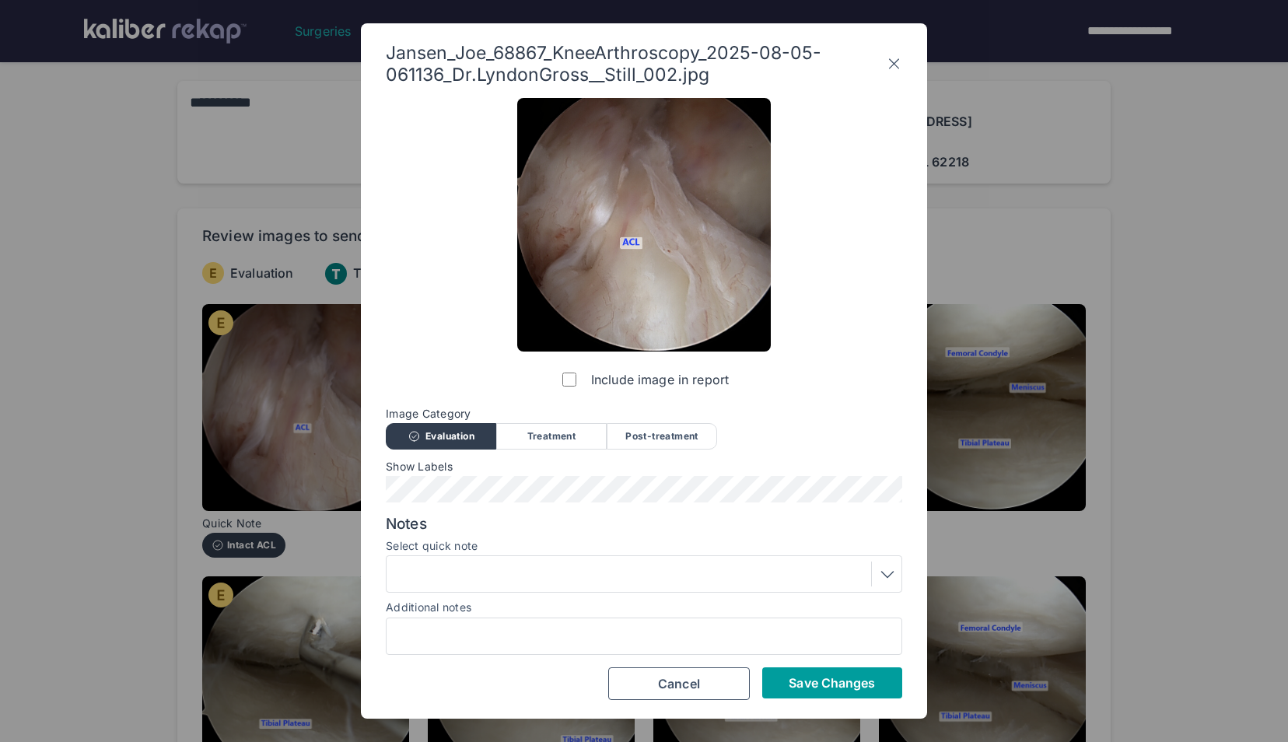
click at [815, 678] on span "Save Changes" at bounding box center [831, 683] width 86 height 16
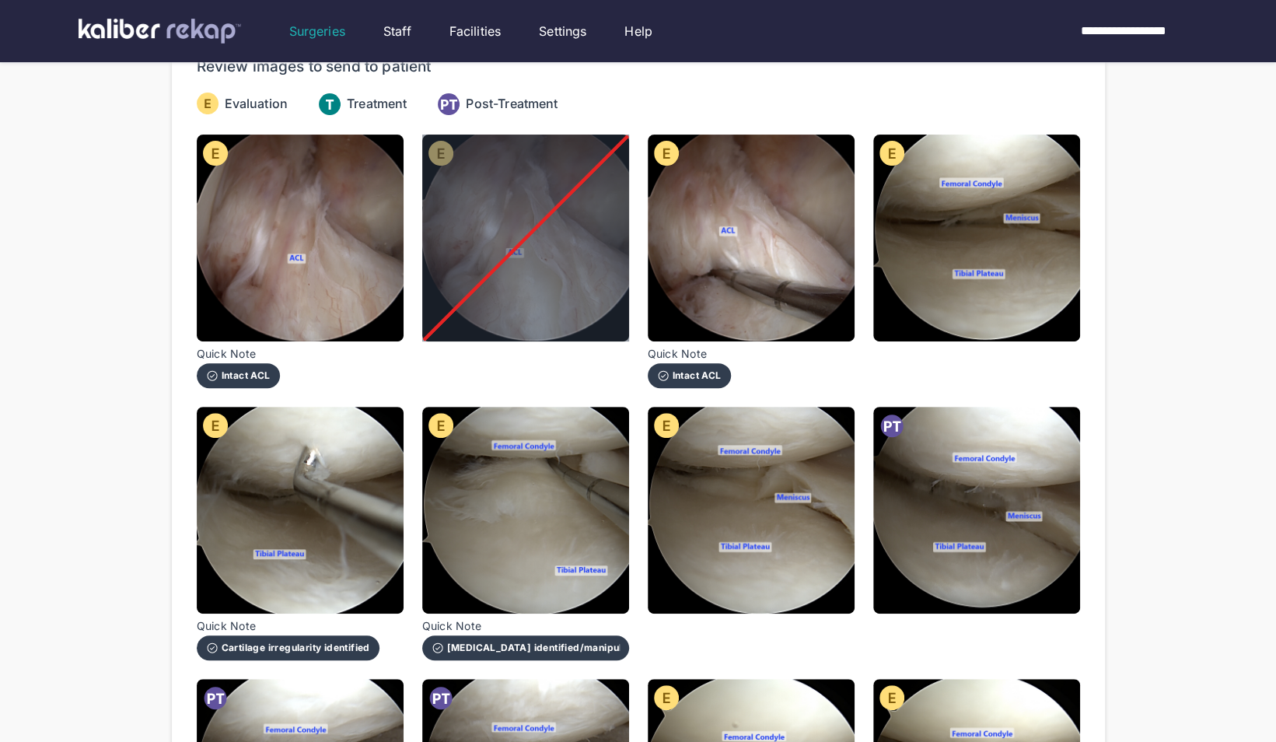
scroll to position [171, 0]
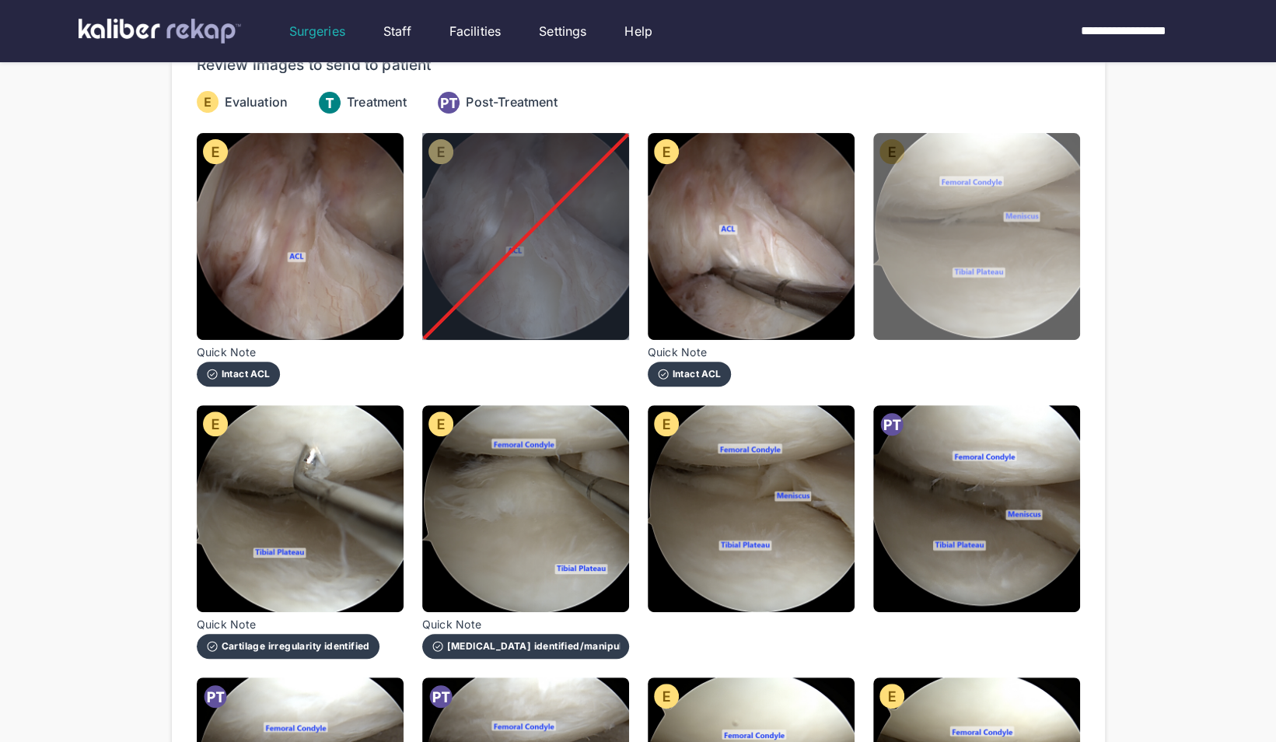
click at [907, 249] on img at bounding box center [976, 236] width 207 height 207
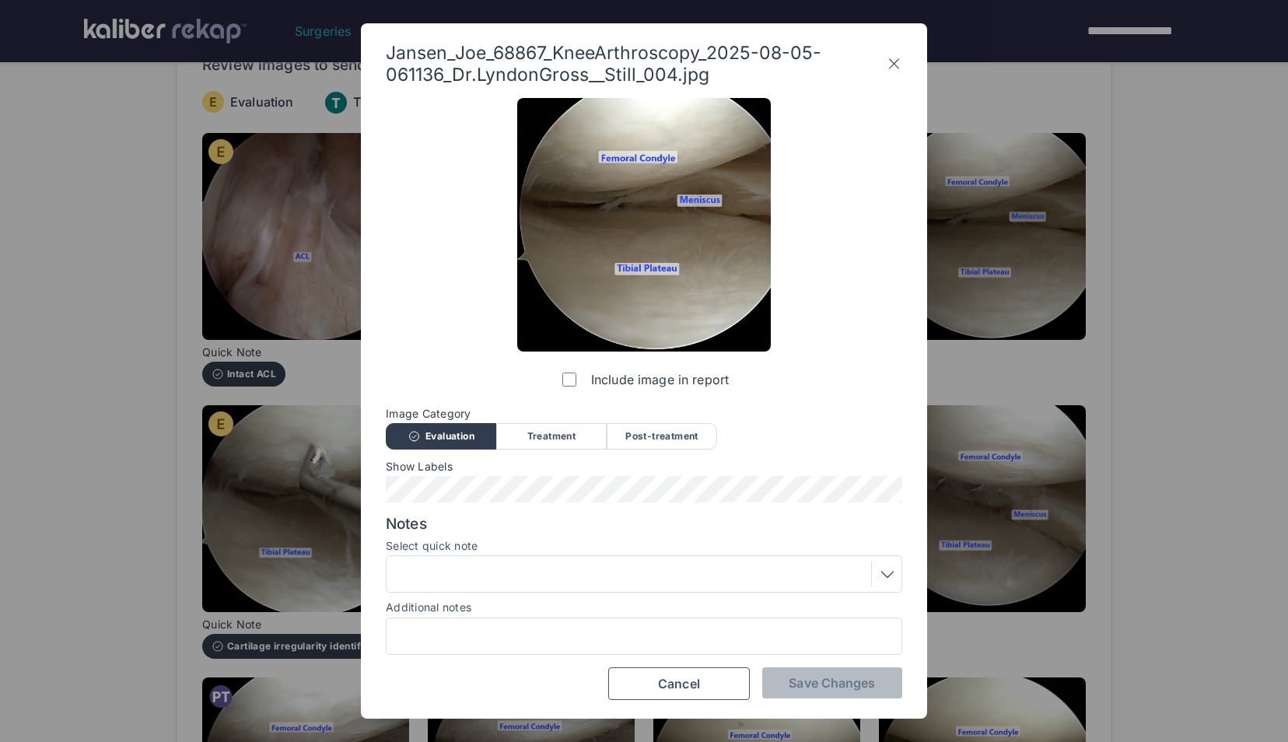
click at [461, 578] on div at bounding box center [643, 573] width 505 height 25
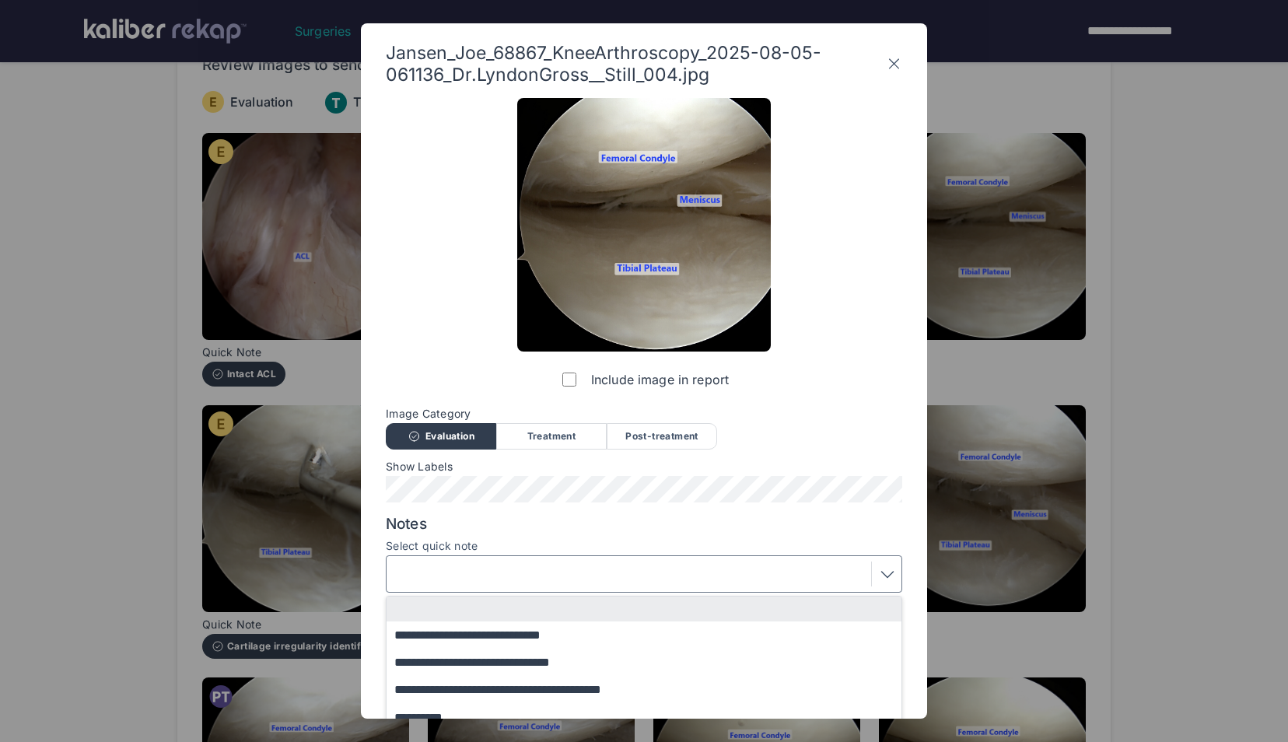
click at [585, 536] on div "**********" at bounding box center [644, 585] width 516 height 140
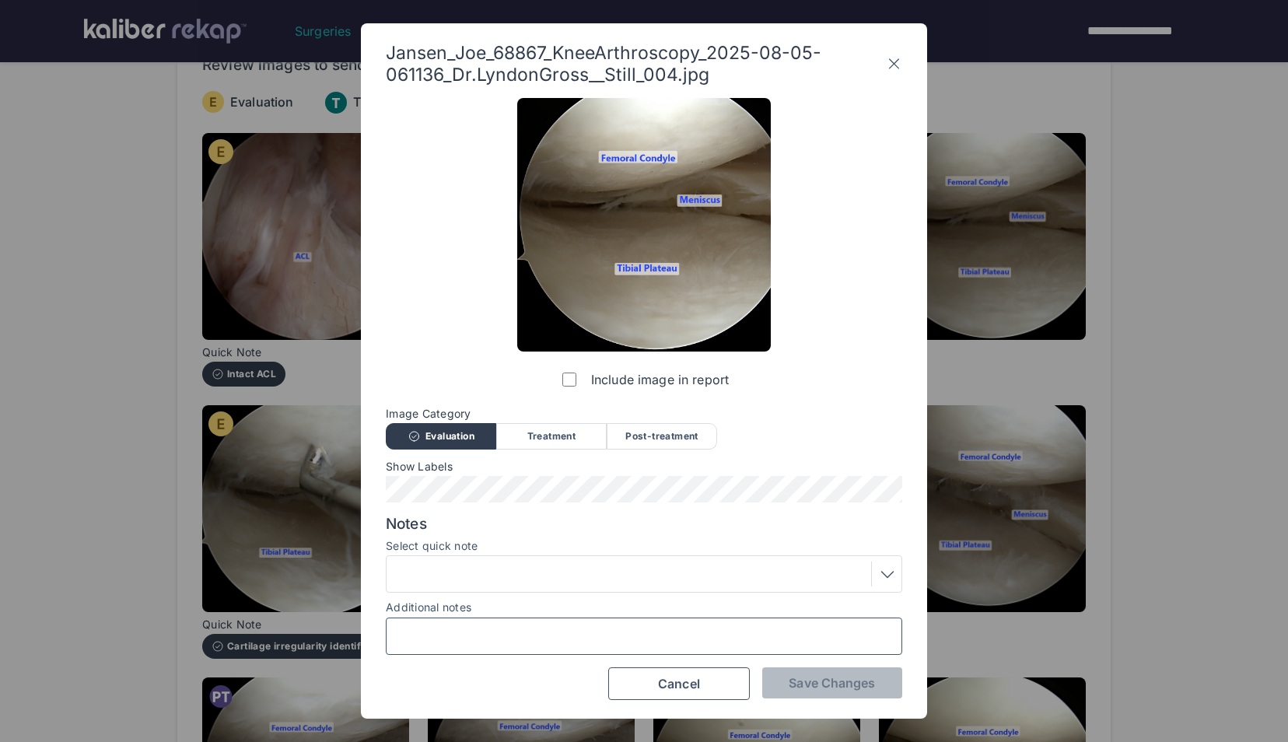
click at [481, 635] on input "Additional notes" at bounding box center [644, 636] width 502 height 20
type input "**********"
click at [799, 682] on span "Save Changes" at bounding box center [831, 683] width 86 height 16
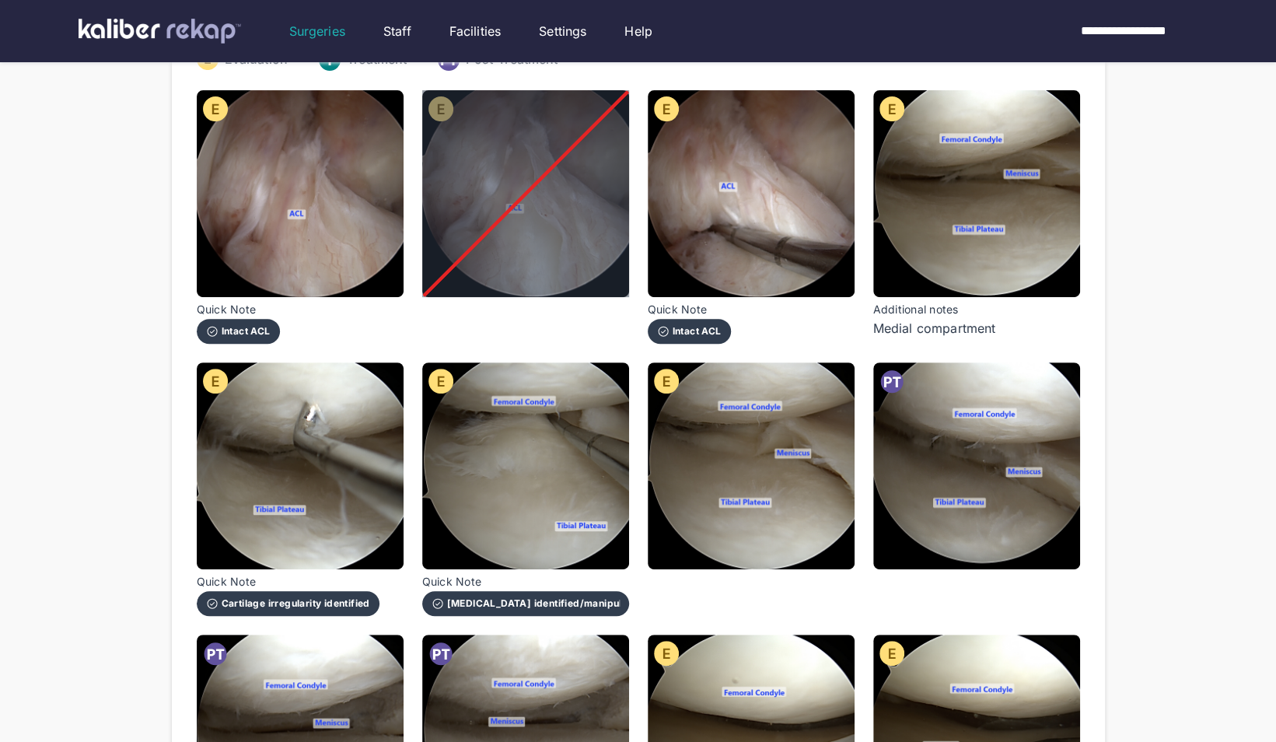
scroll to position [210, 0]
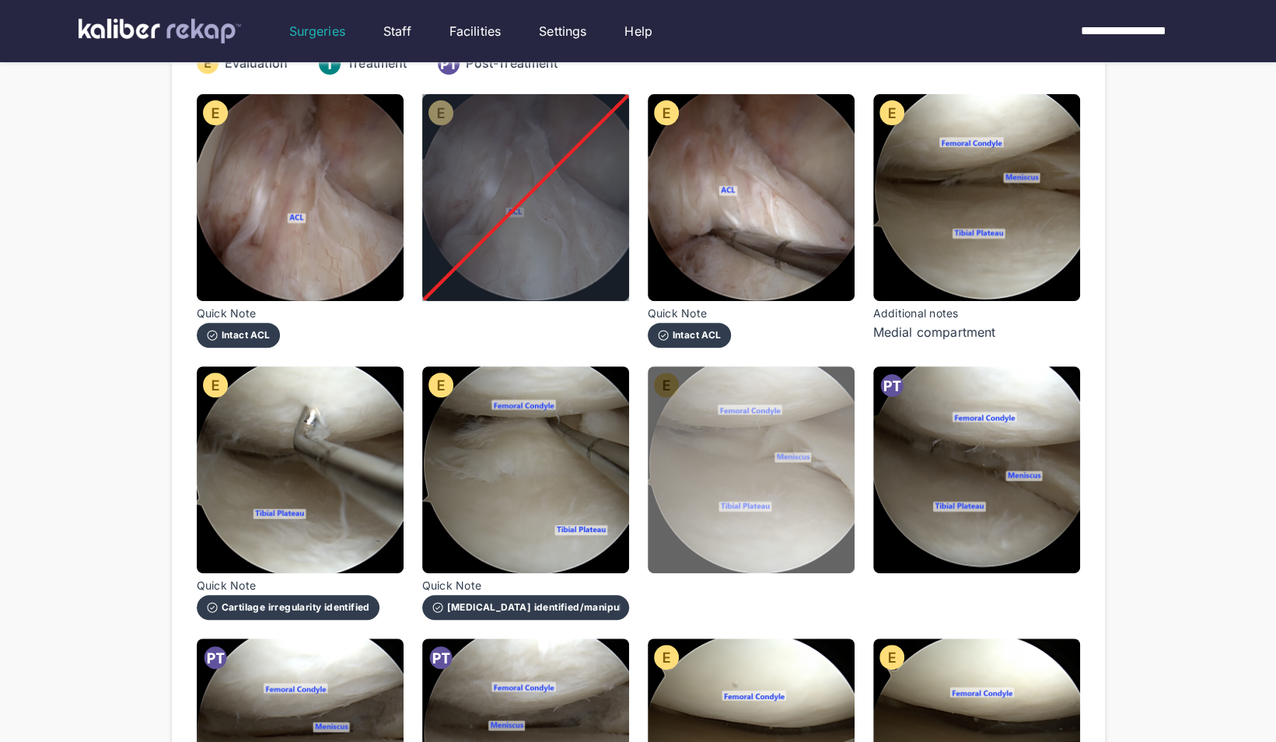
click at [701, 452] on img at bounding box center [751, 469] width 207 height 207
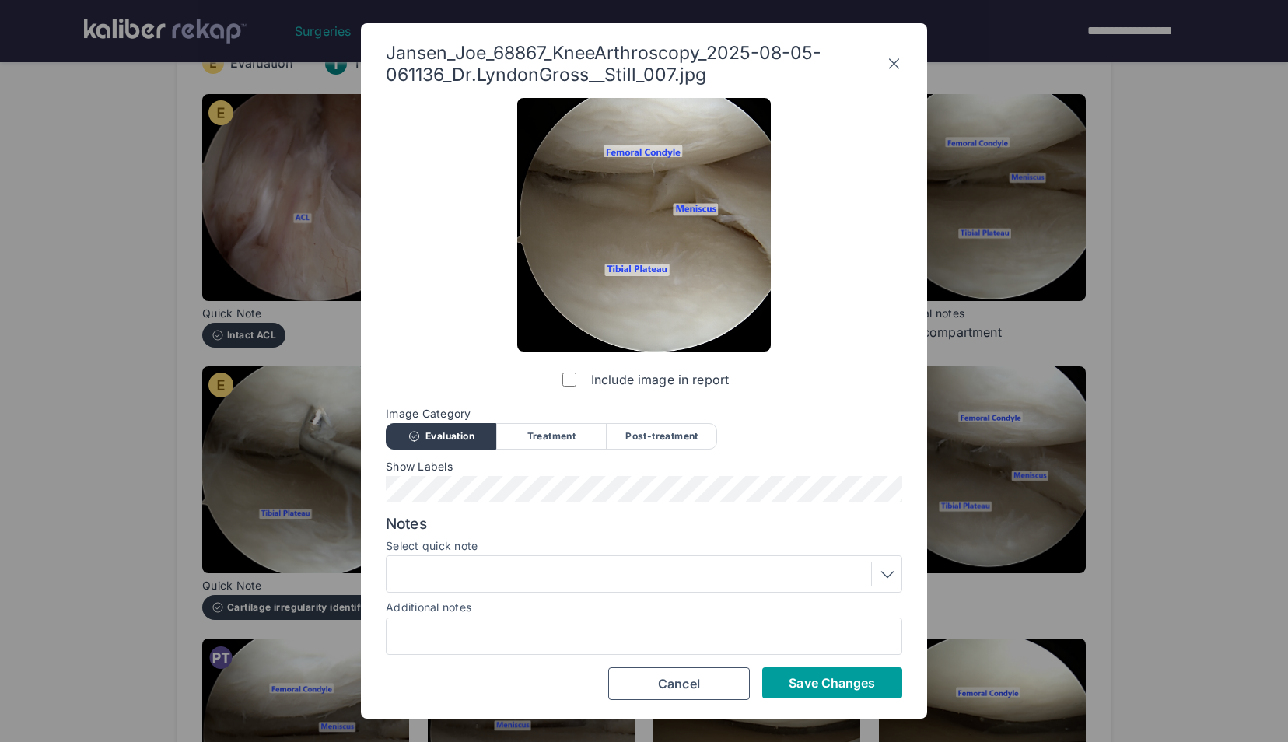
click at [826, 688] on span "Save Changes" at bounding box center [831, 683] width 86 height 16
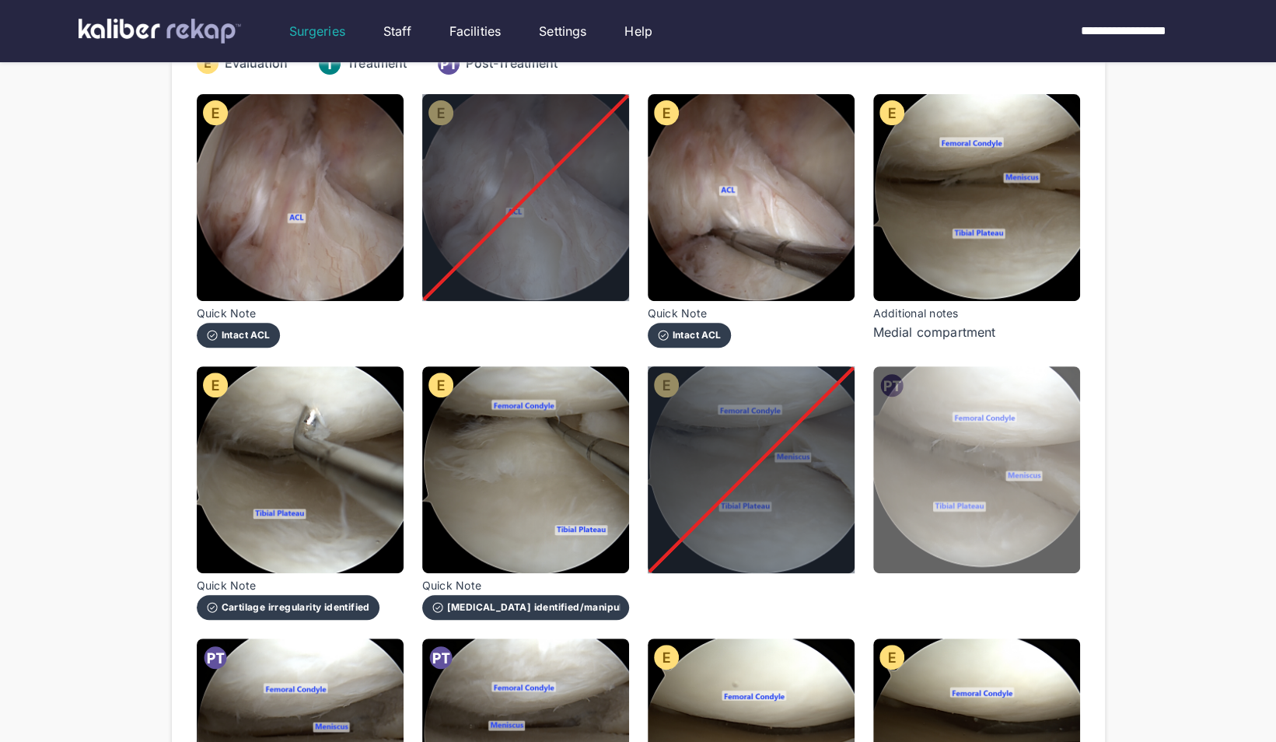
click at [956, 462] on img at bounding box center [976, 469] width 207 height 207
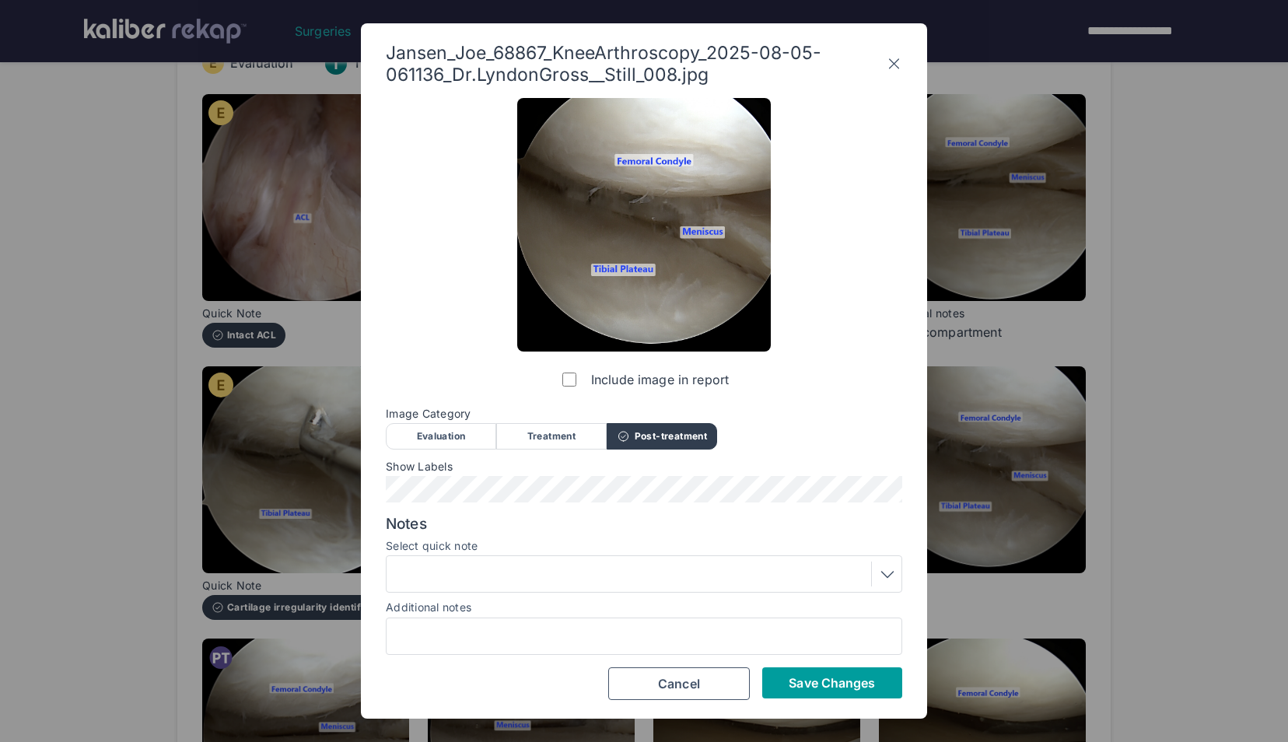
click at [792, 684] on span "Save Changes" at bounding box center [831, 683] width 86 height 16
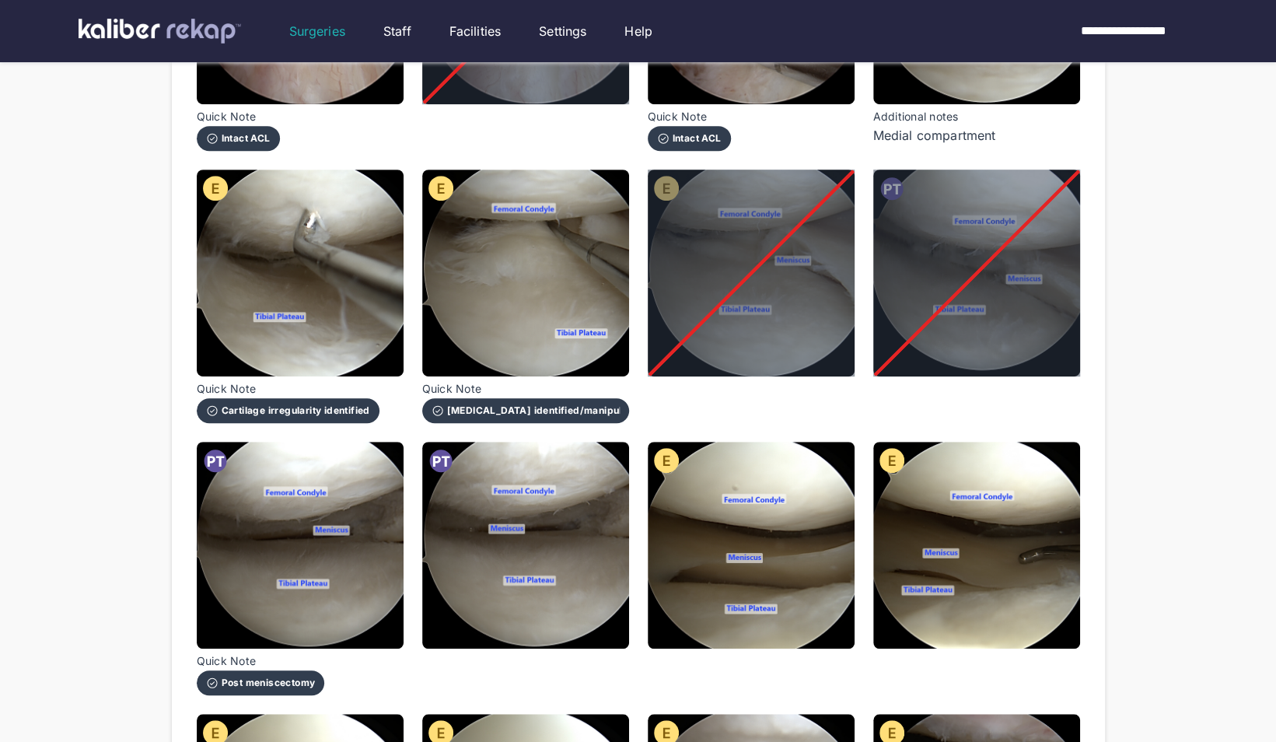
scroll to position [410, 0]
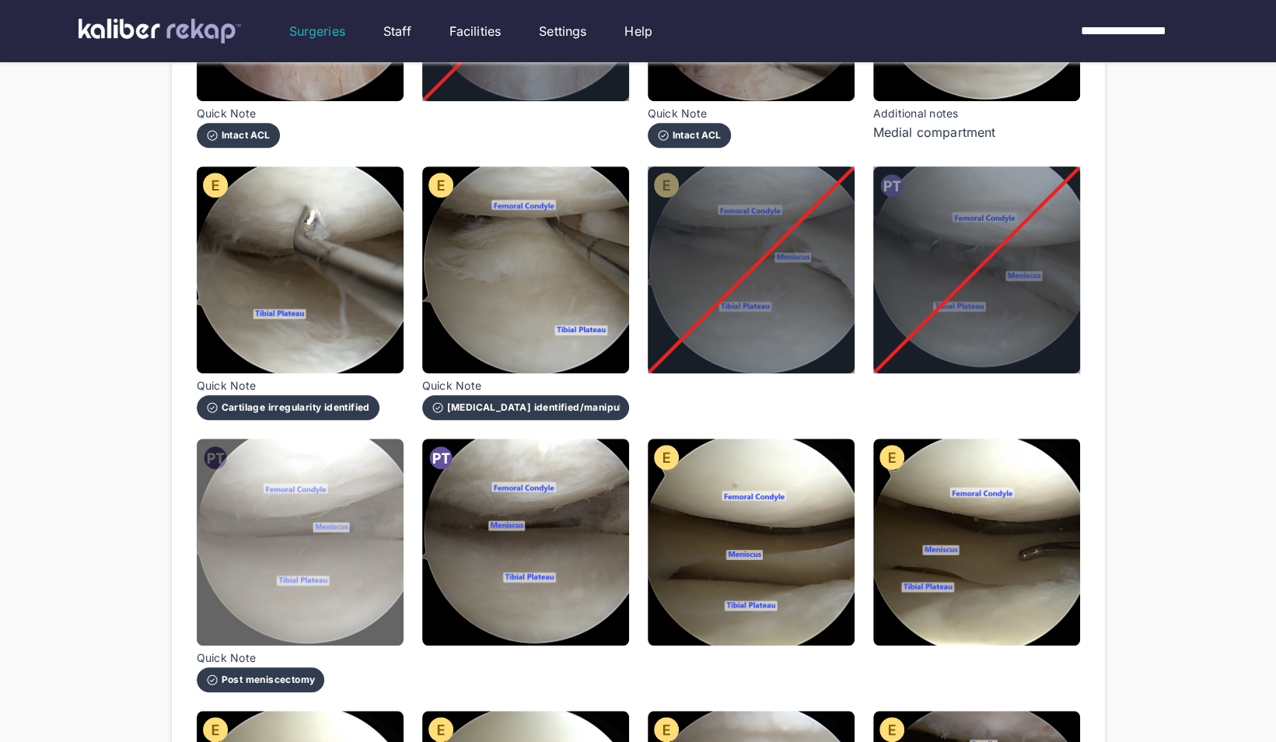
click at [233, 533] on img at bounding box center [300, 542] width 207 height 207
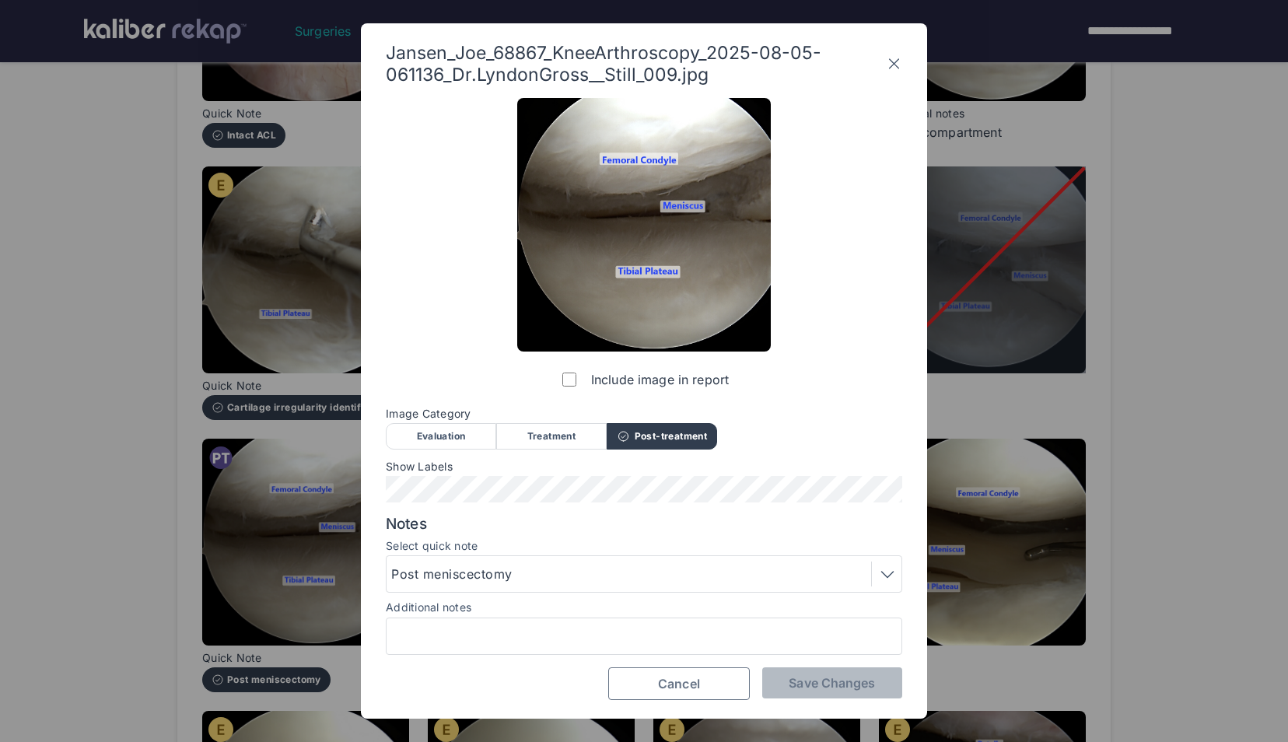
click at [690, 681] on span "Cancel" at bounding box center [679, 684] width 42 height 16
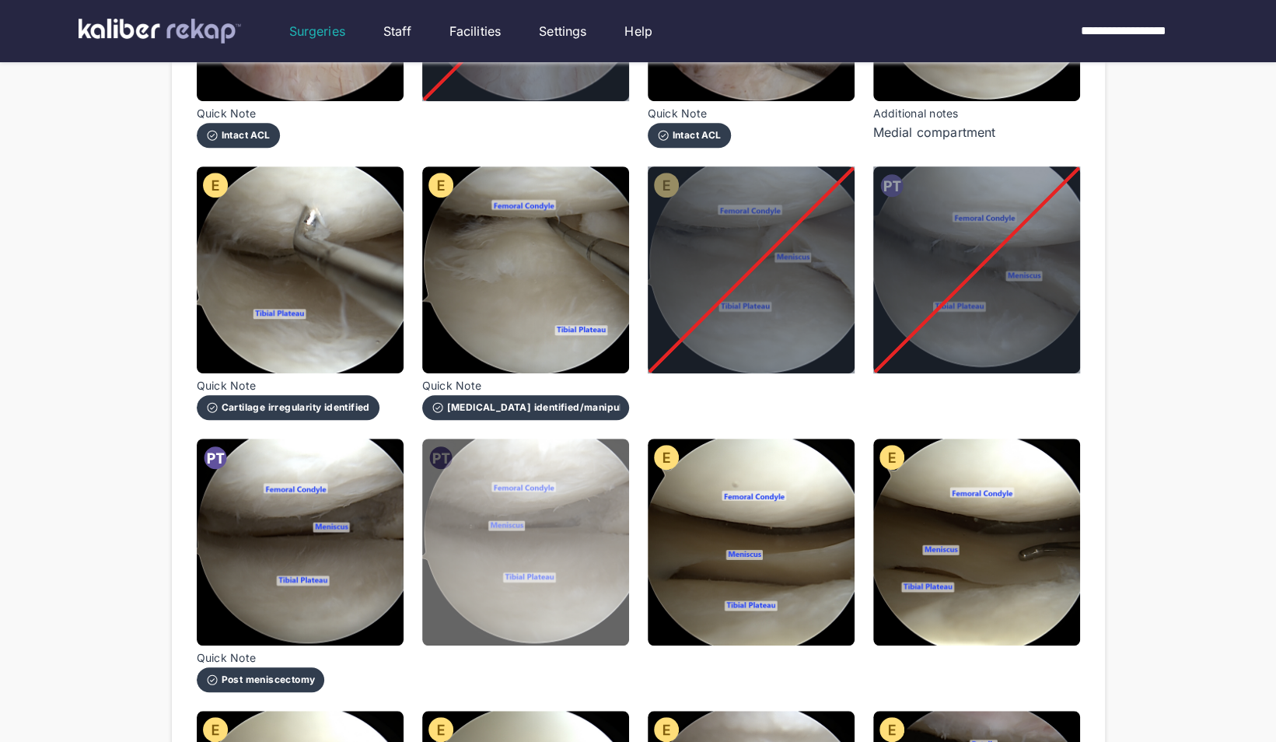
click at [575, 575] on img at bounding box center [525, 542] width 207 height 207
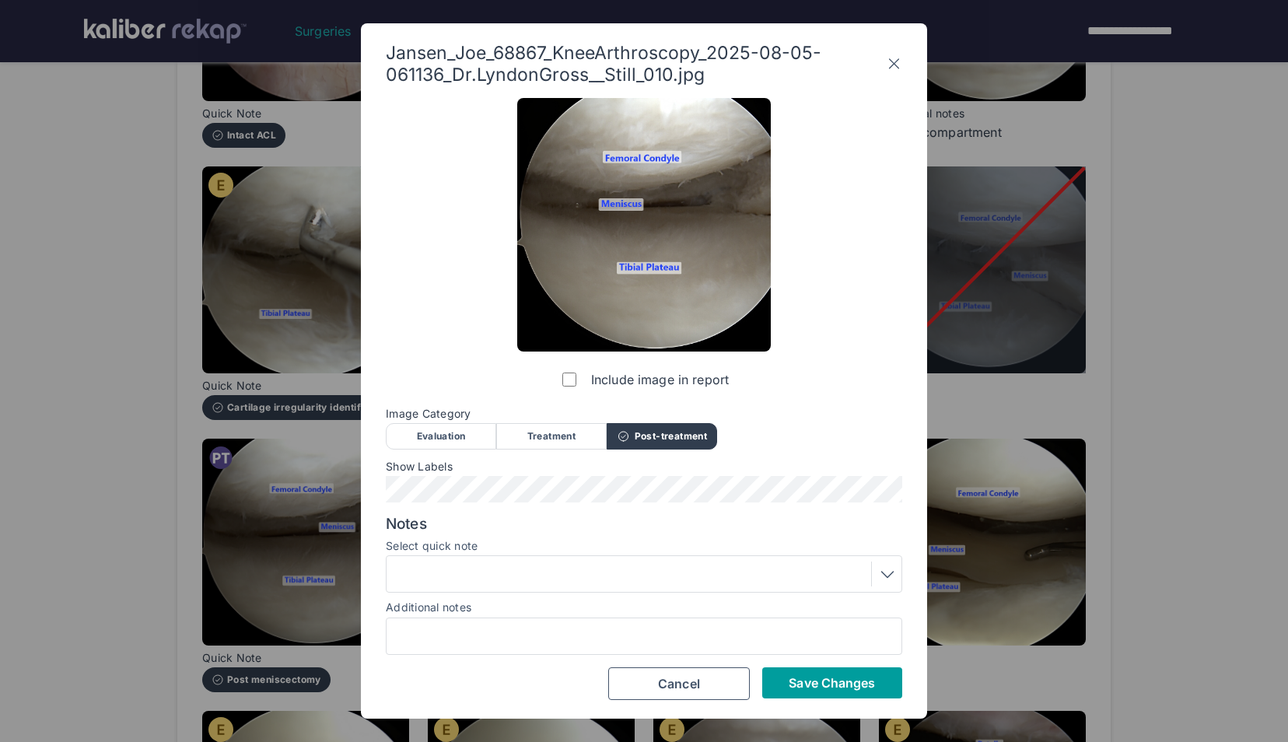
click at [812, 690] on button "Save Changes" at bounding box center [832, 682] width 140 height 31
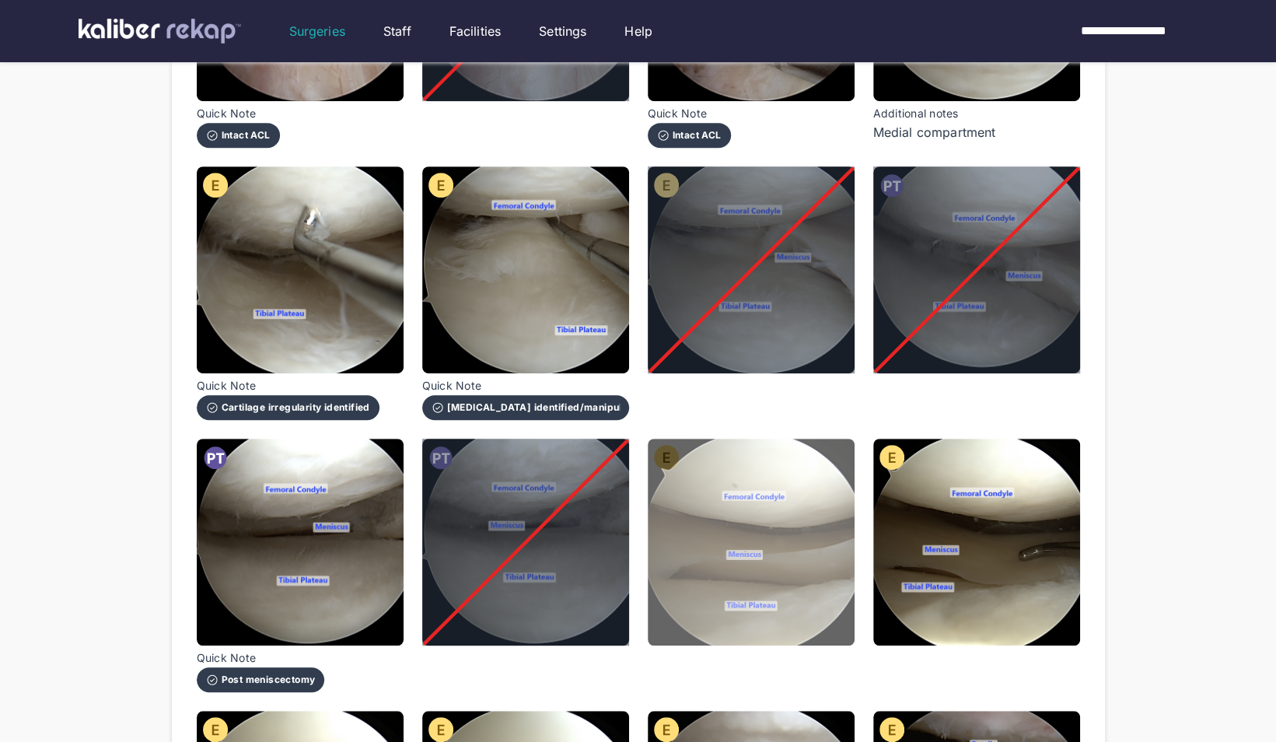
click at [799, 536] on img at bounding box center [751, 542] width 207 height 207
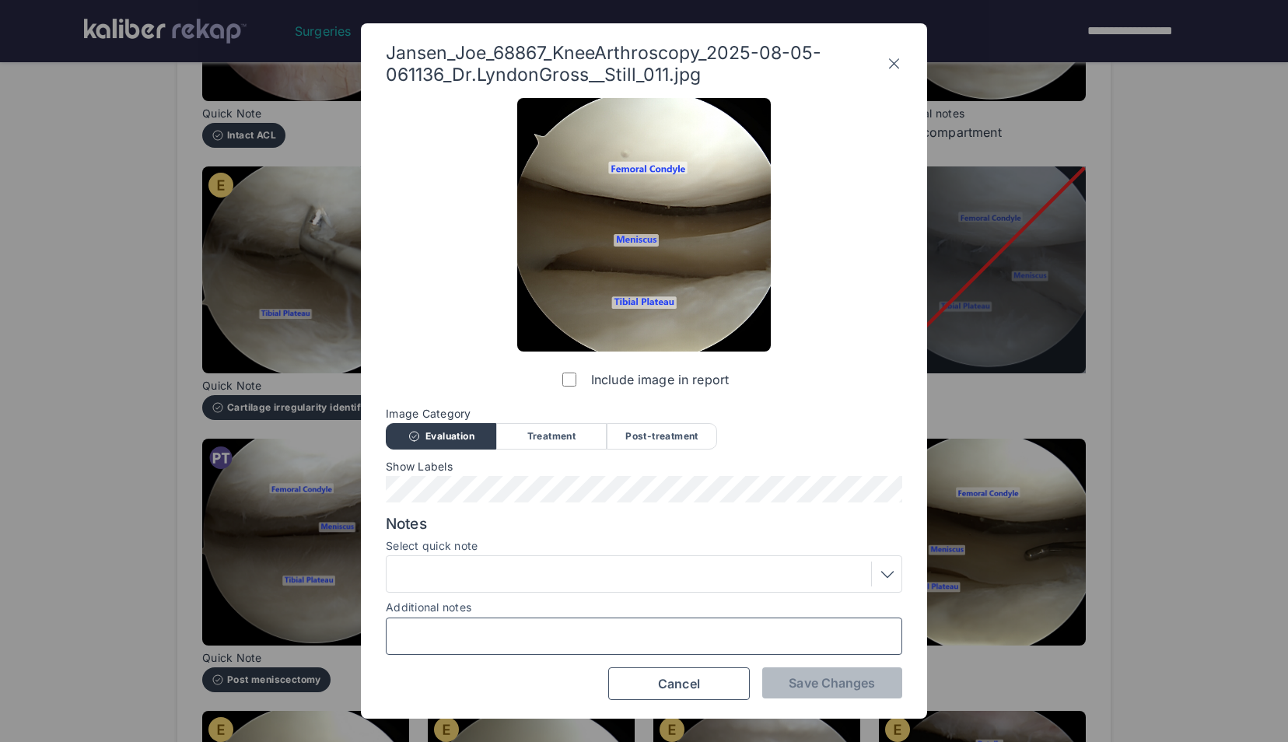
click at [660, 631] on input "Additional notes" at bounding box center [644, 636] width 502 height 20
type input "**********"
click at [809, 676] on span "Save Changes" at bounding box center [831, 683] width 86 height 16
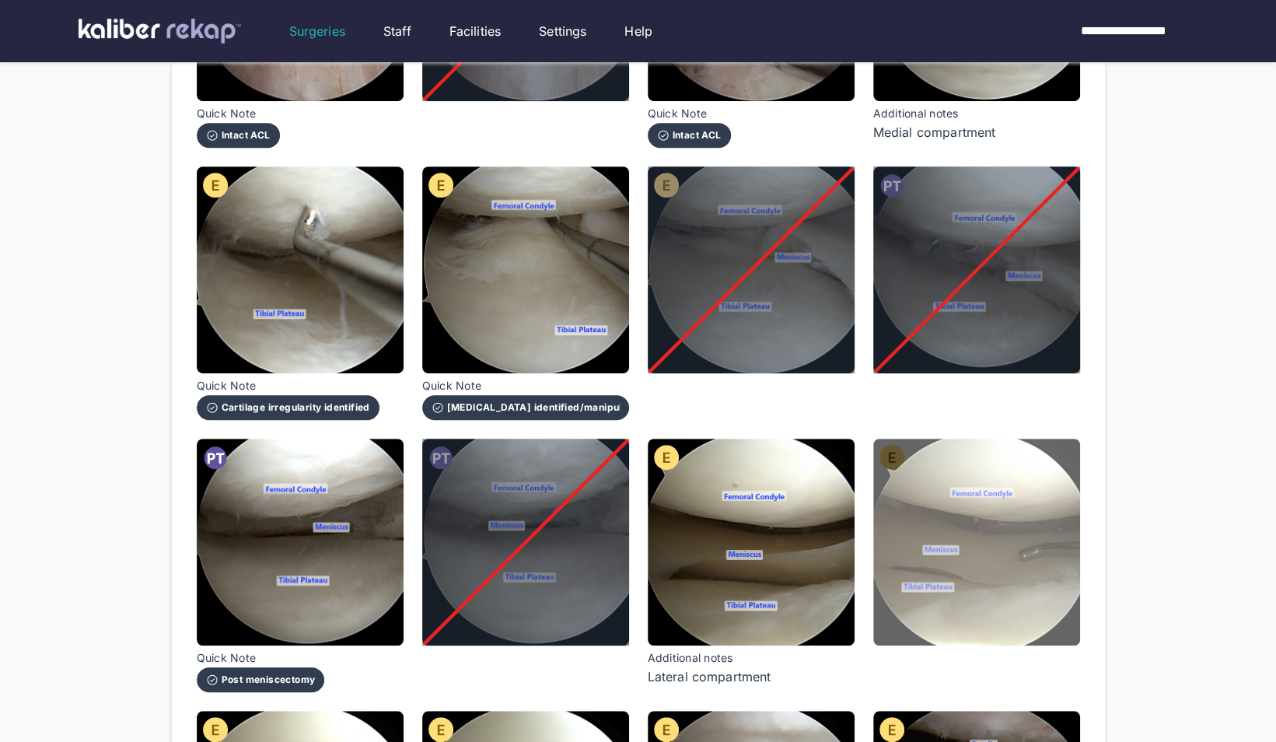
click at [1040, 569] on img at bounding box center [976, 542] width 207 height 207
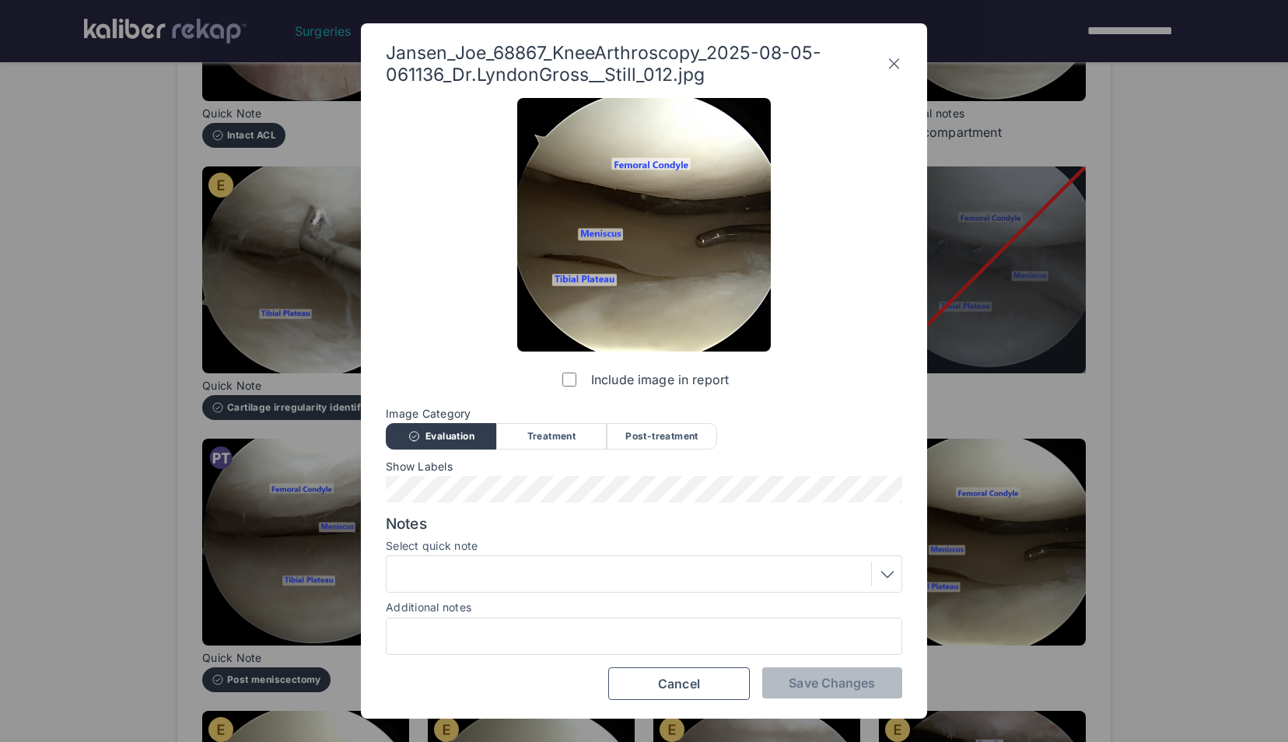
click at [560, 386] on label "Include image in report" at bounding box center [644, 379] width 170 height 31
click at [834, 683] on span "Save Changes" at bounding box center [831, 683] width 86 height 16
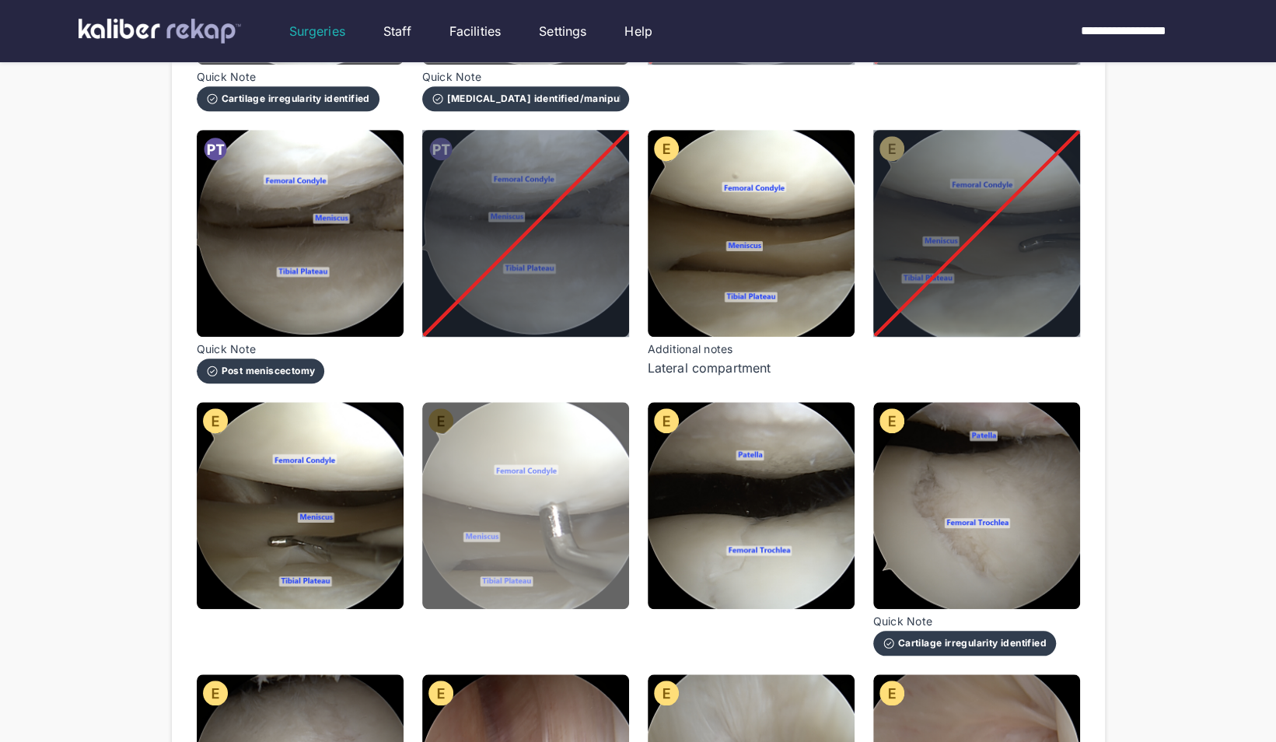
scroll to position [719, 0]
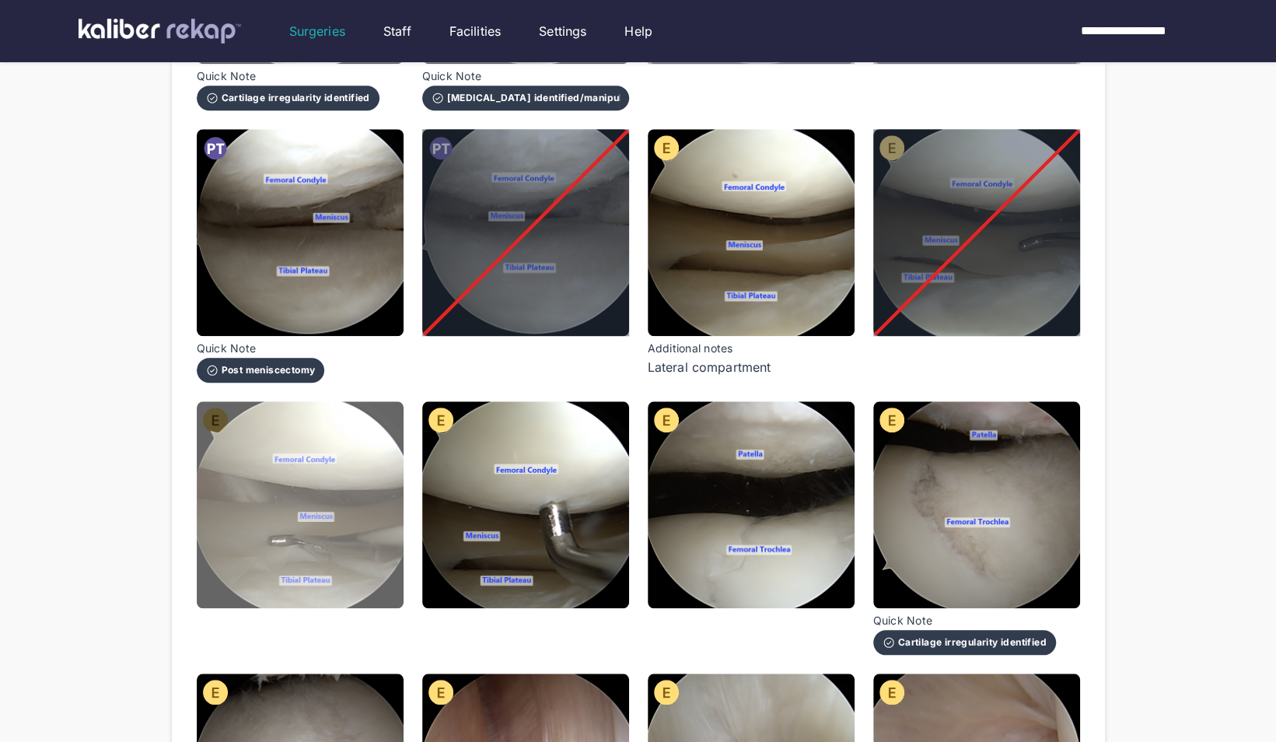
click at [363, 476] on img at bounding box center [300, 504] width 207 height 207
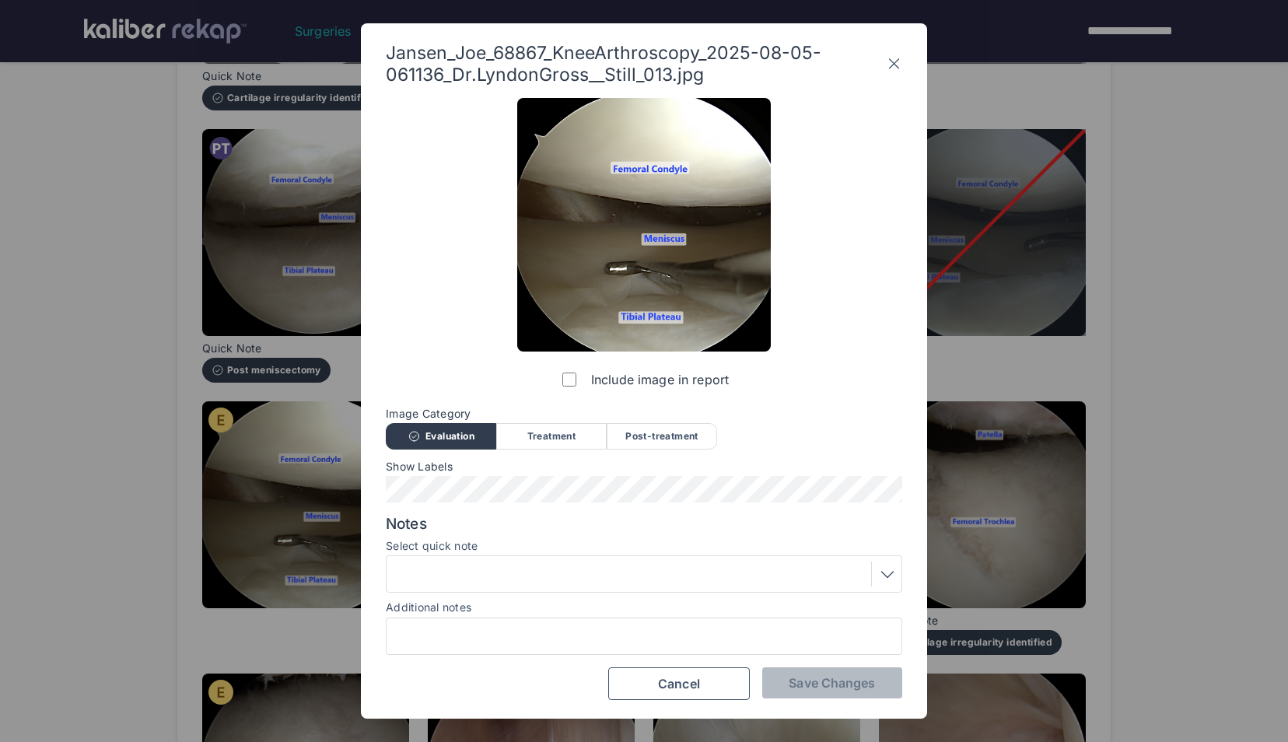
click at [559, 393] on label "Include image in report" at bounding box center [644, 379] width 170 height 31
click at [810, 691] on button "Save Changes" at bounding box center [832, 682] width 140 height 31
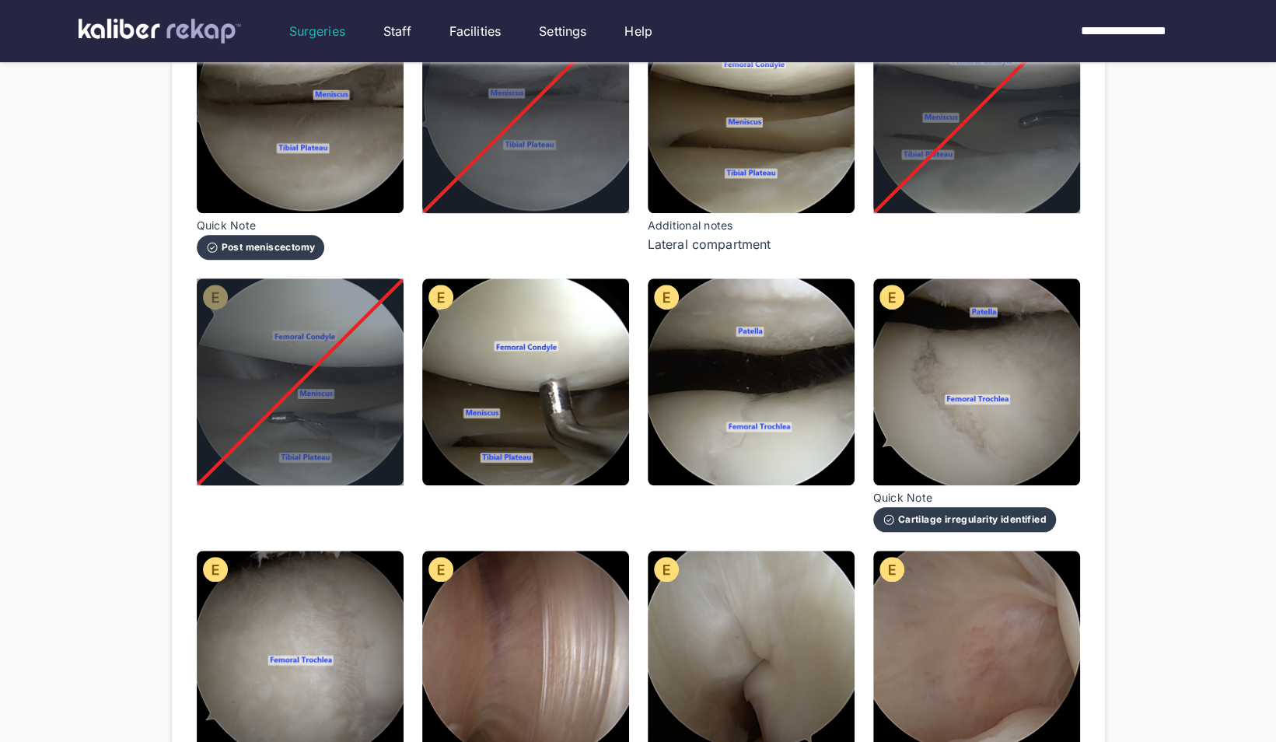
scroll to position [845, 0]
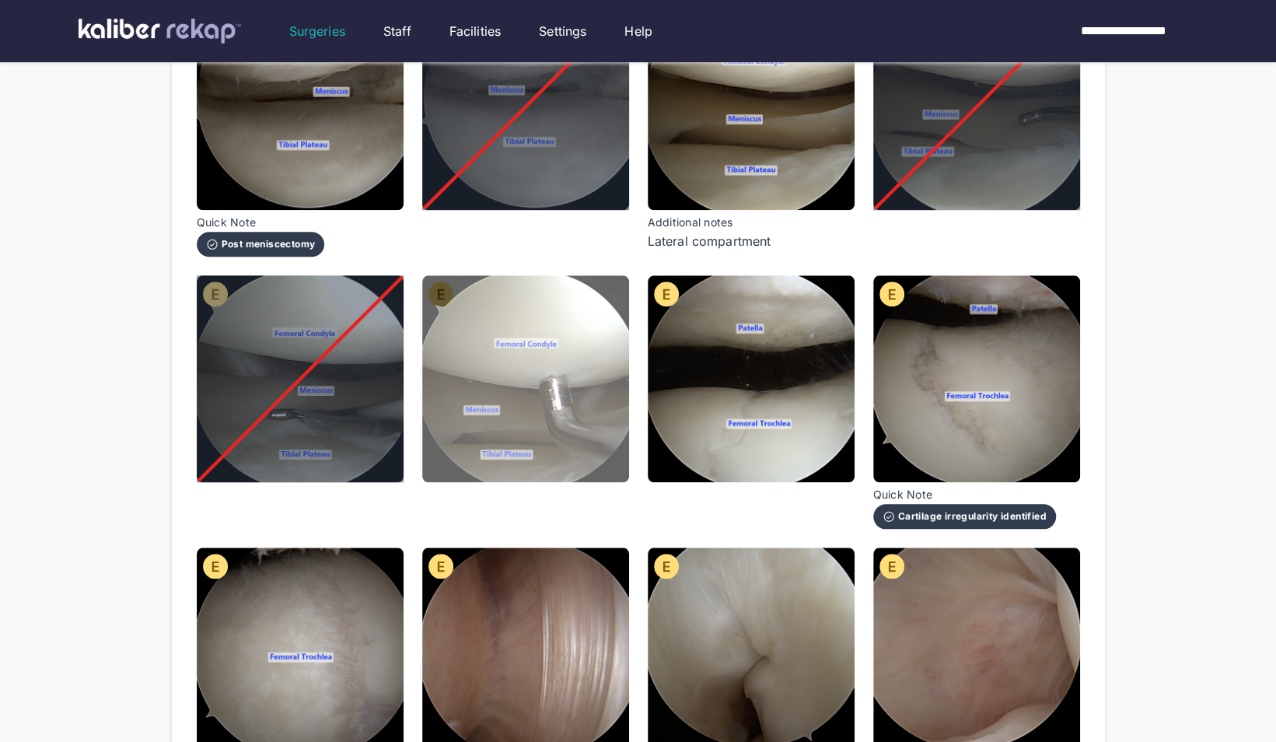
click at [603, 431] on img at bounding box center [525, 378] width 207 height 207
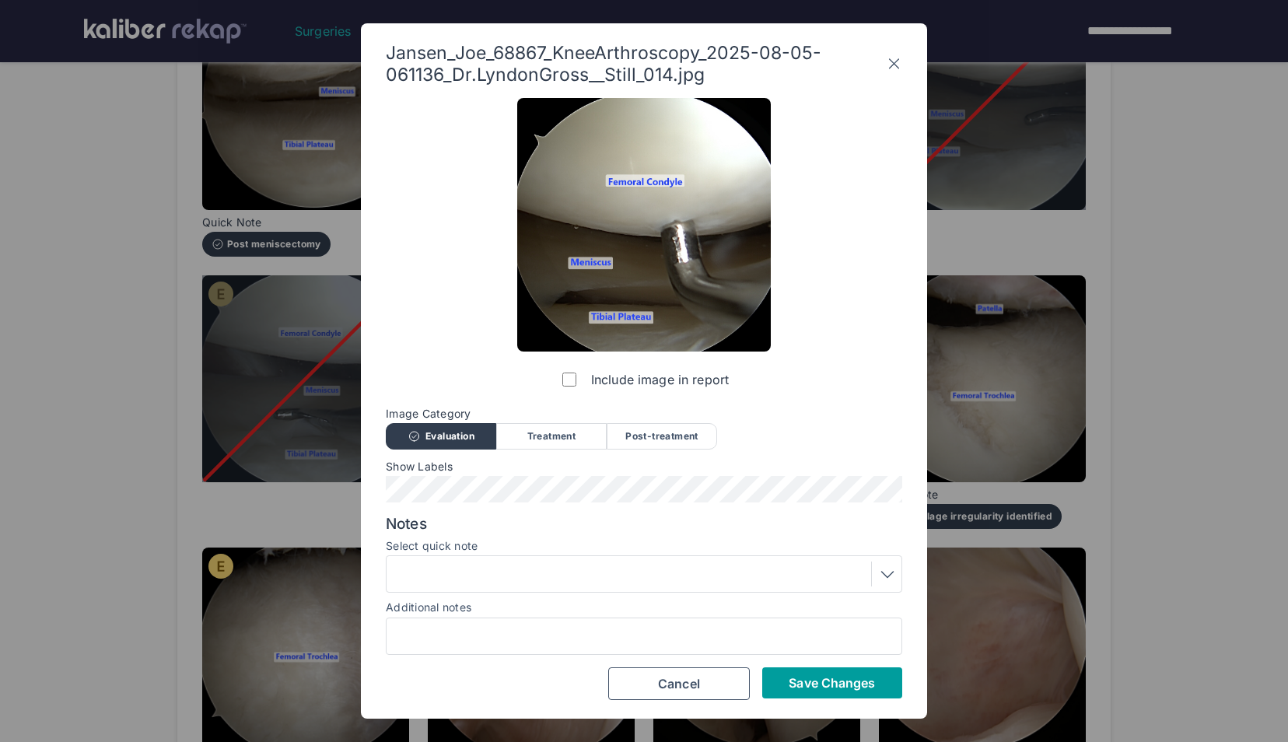
click at [858, 675] on span "Save Changes" at bounding box center [831, 683] width 86 height 16
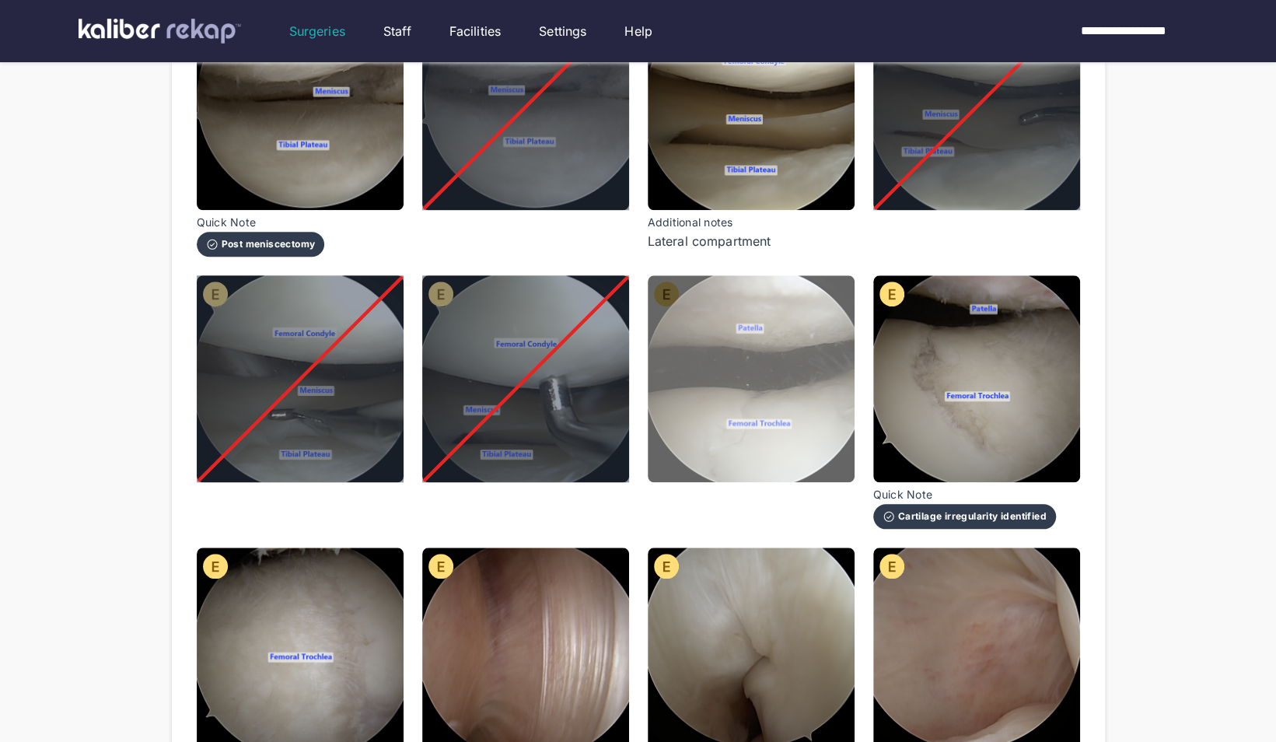
click at [823, 392] on img at bounding box center [751, 378] width 207 height 207
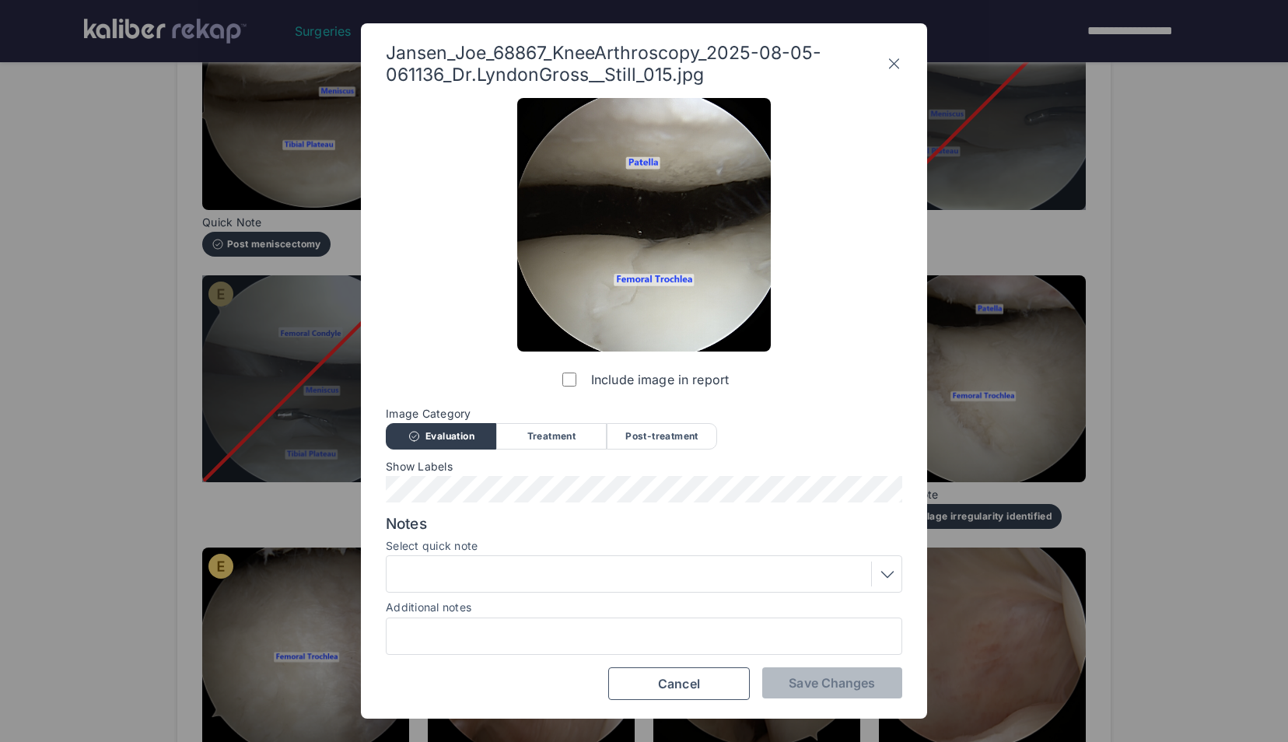
click at [584, 649] on div at bounding box center [644, 635] width 516 height 37
click at [569, 641] on input "Additional notes" at bounding box center [644, 636] width 502 height 20
type input "**********"
click at [838, 678] on span "Save Changes" at bounding box center [831, 683] width 86 height 16
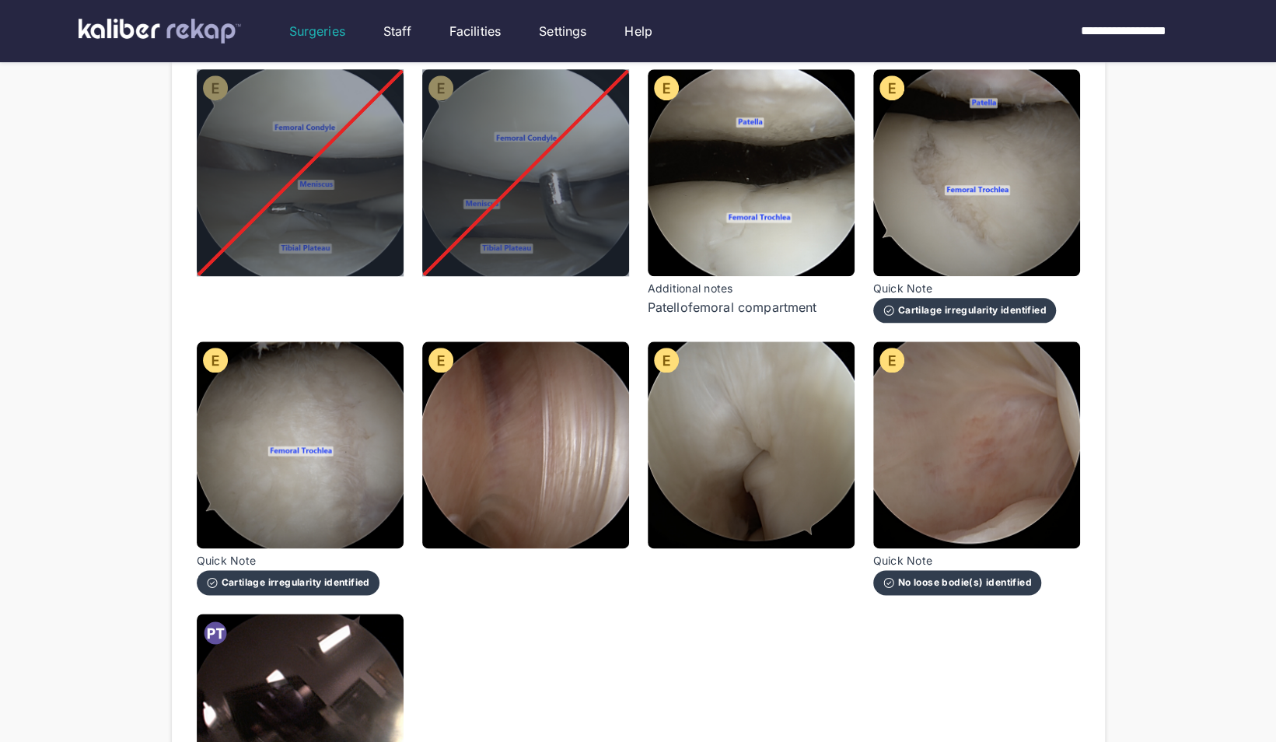
scroll to position [1054, 0]
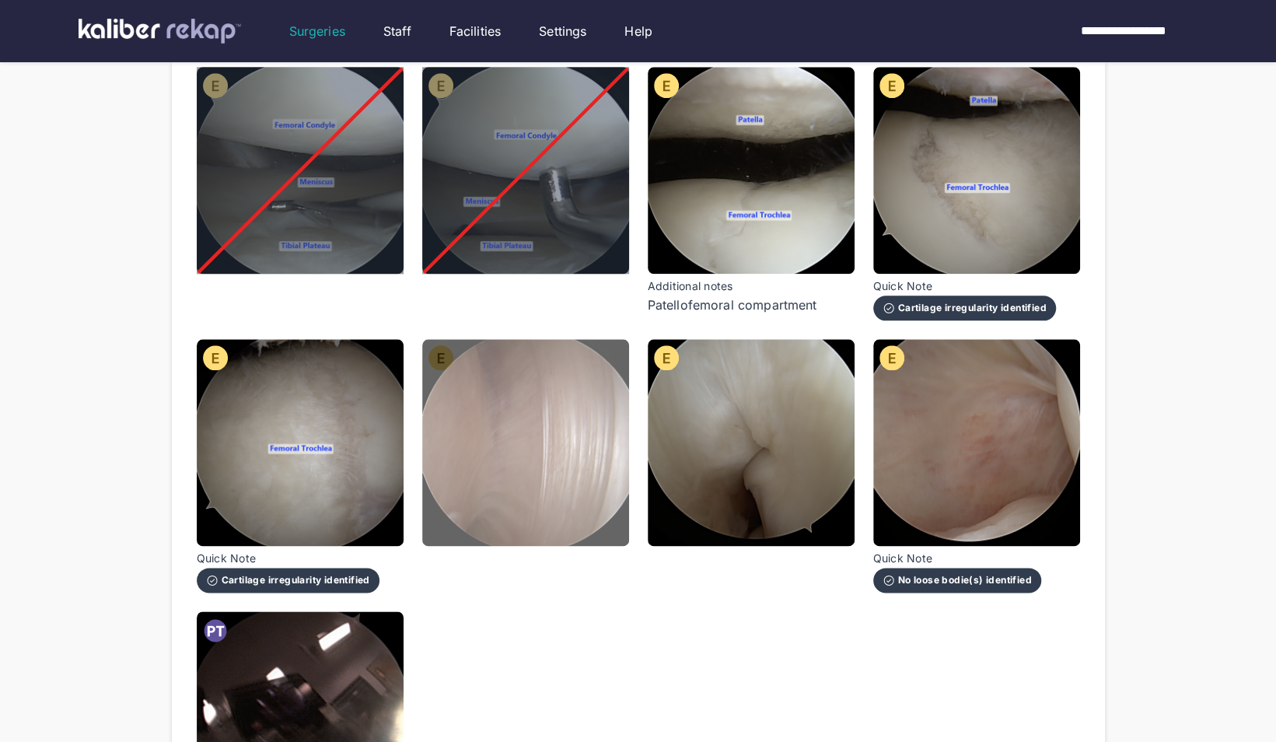
click at [577, 407] on img at bounding box center [525, 442] width 207 height 207
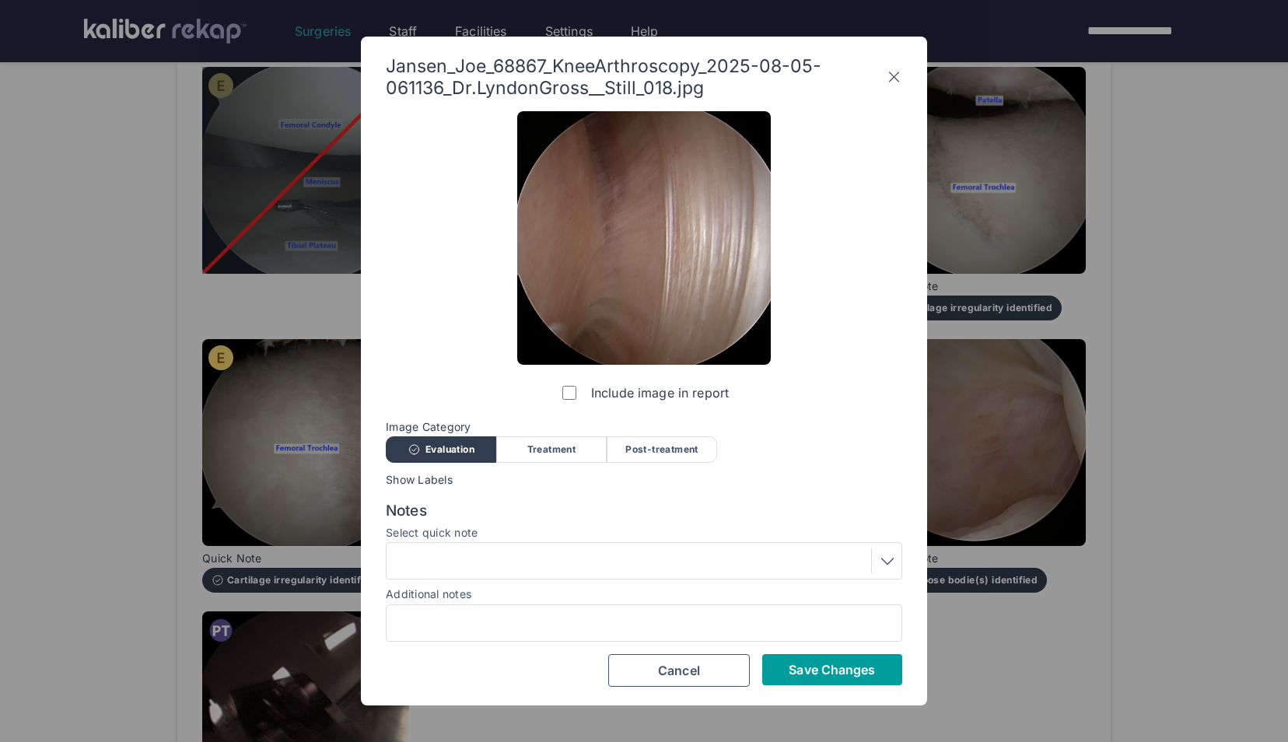
click at [799, 659] on button "Save Changes" at bounding box center [832, 669] width 140 height 31
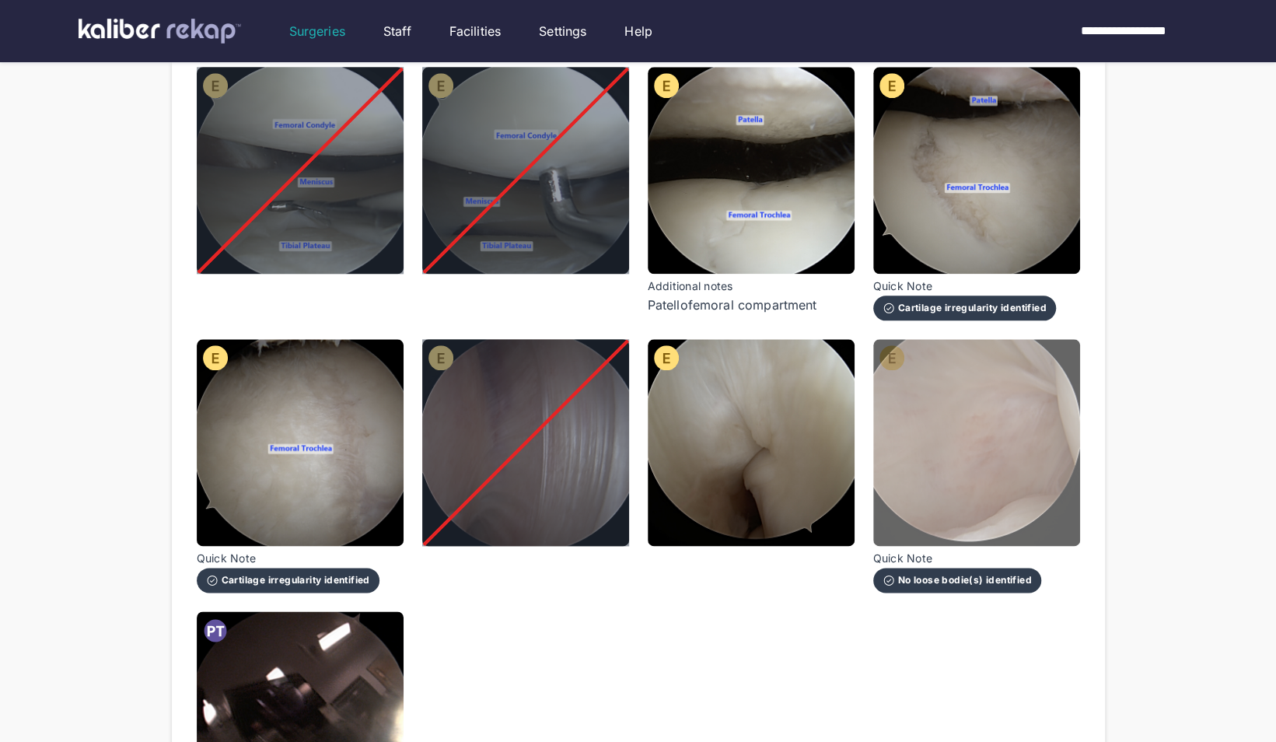
click at [1026, 411] on img at bounding box center [976, 442] width 207 height 207
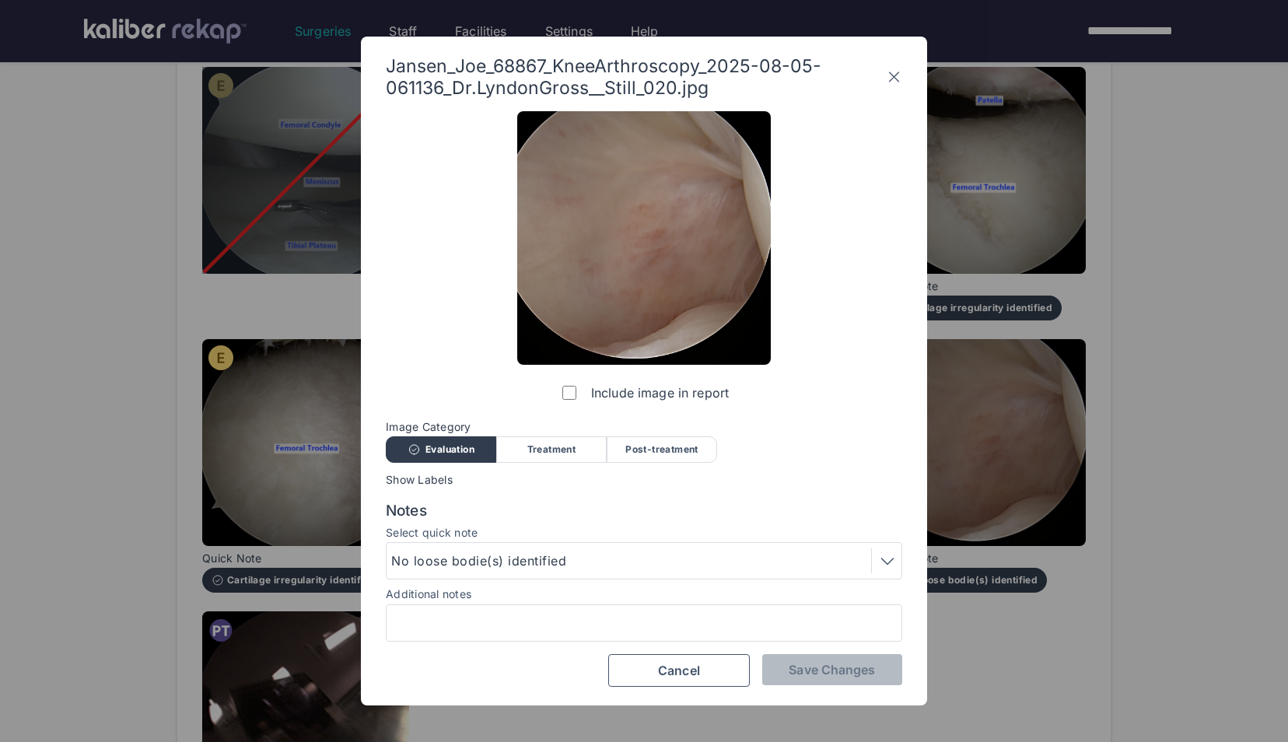
click at [561, 386] on label "Include image in report" at bounding box center [644, 392] width 170 height 31
click at [837, 670] on span "Save Changes" at bounding box center [831, 670] width 86 height 16
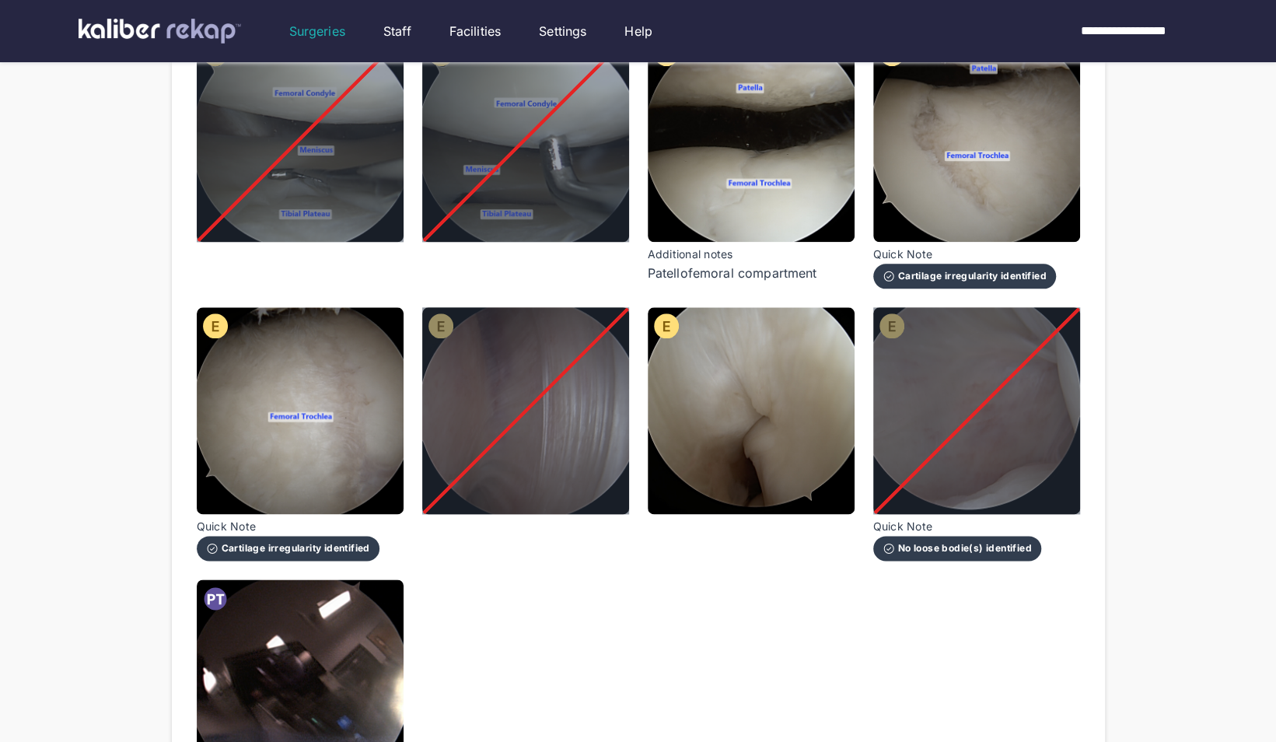
scroll to position [1089, 0]
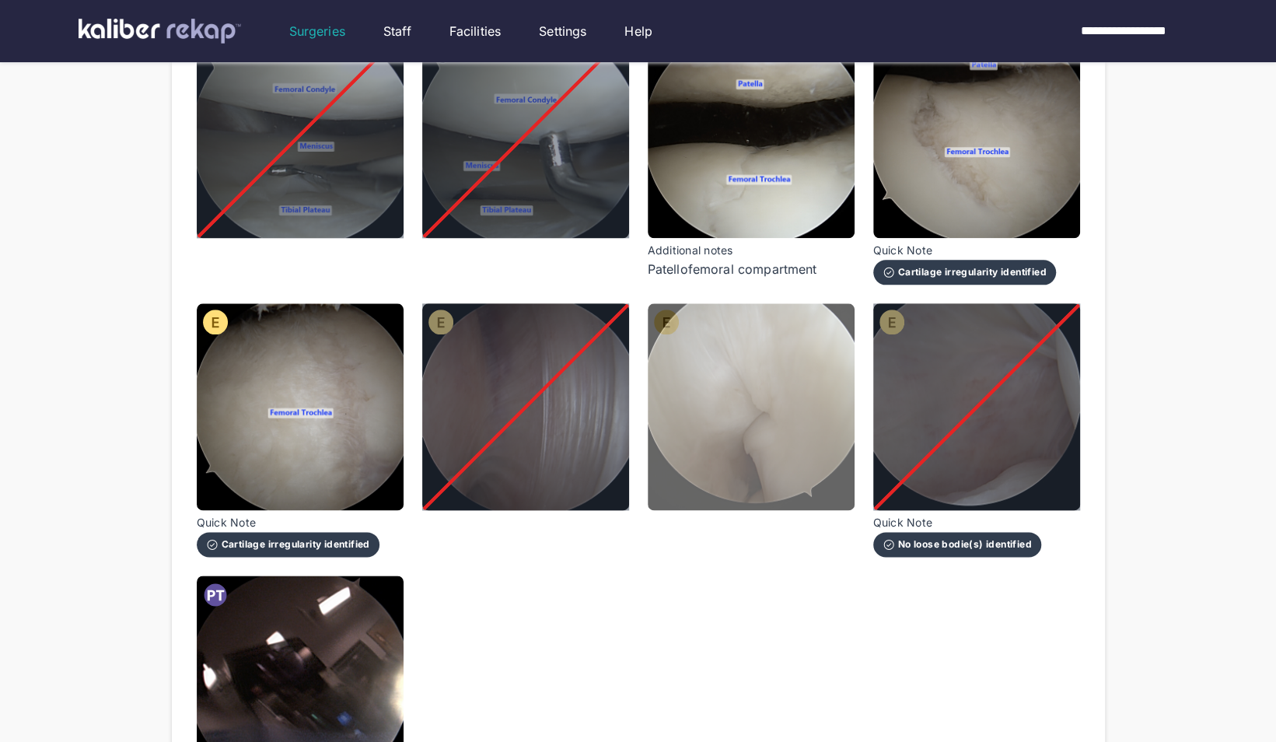
click at [695, 421] on img at bounding box center [751, 406] width 207 height 207
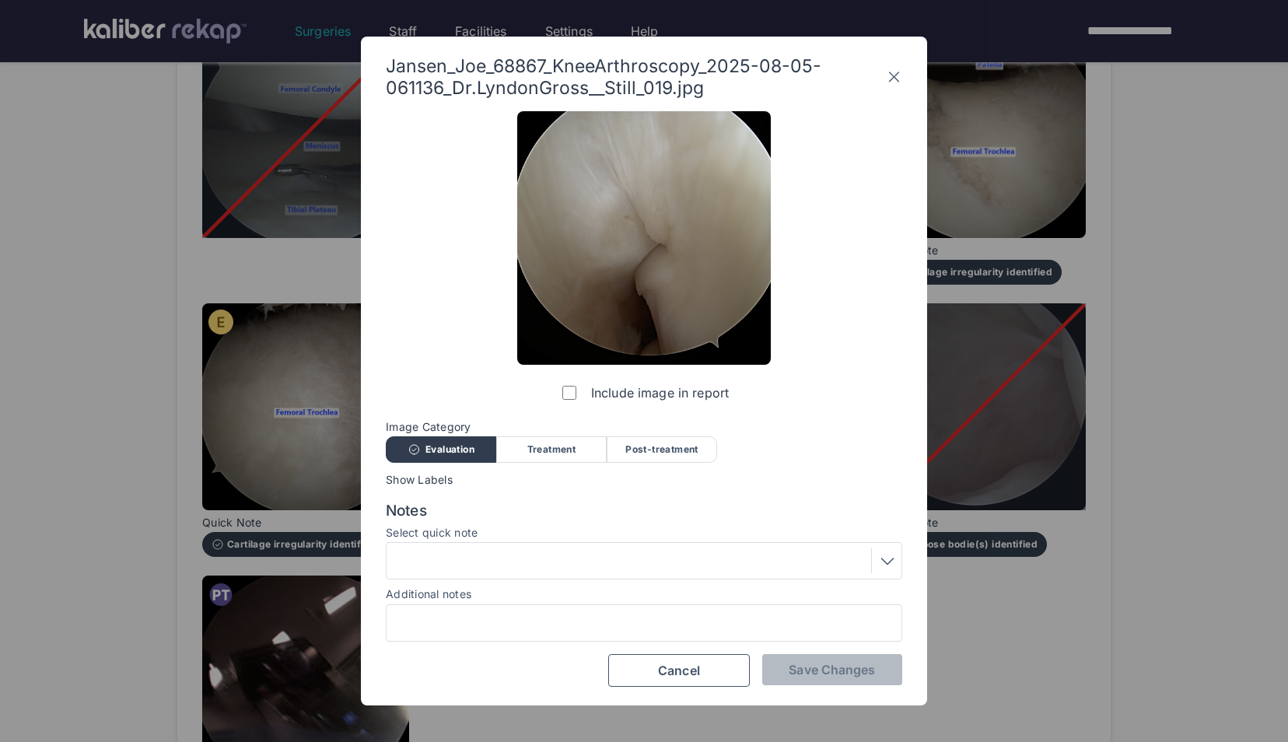
click at [561, 403] on label "Include image in report" at bounding box center [644, 392] width 170 height 31
click at [792, 676] on span "Save Changes" at bounding box center [831, 670] width 86 height 16
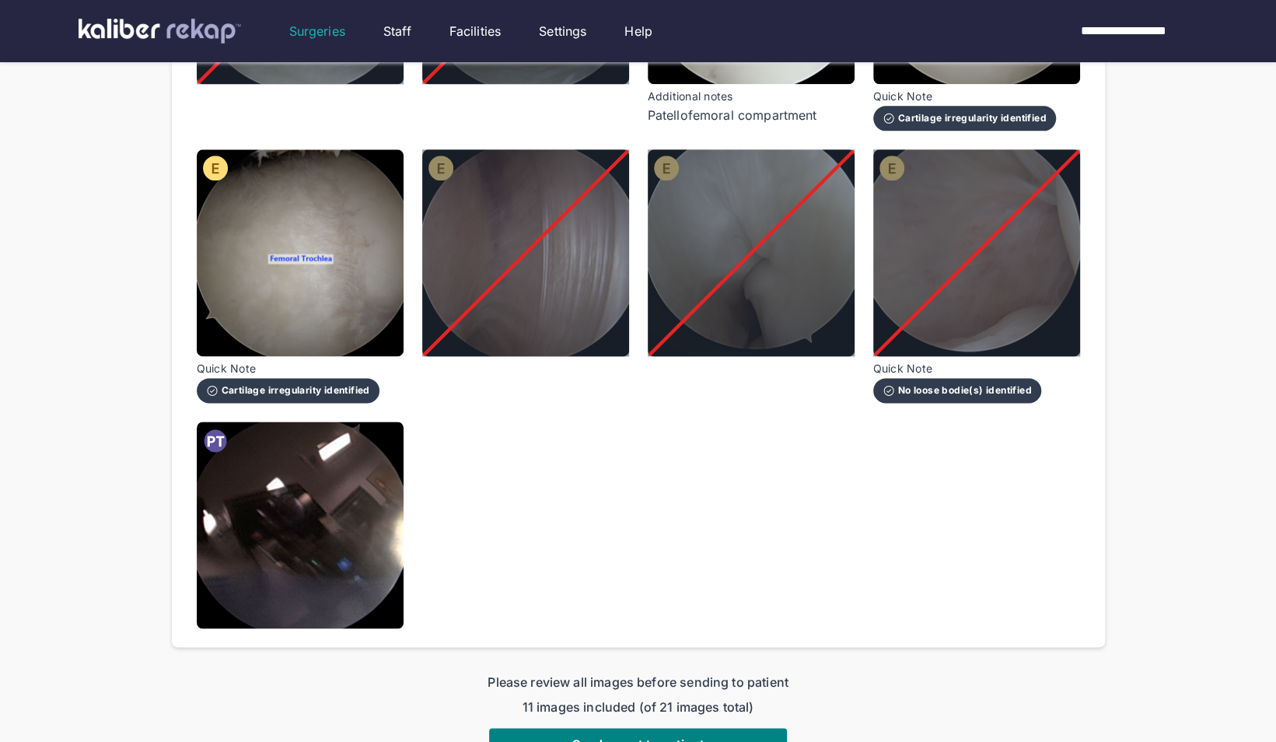
scroll to position [1245, 0]
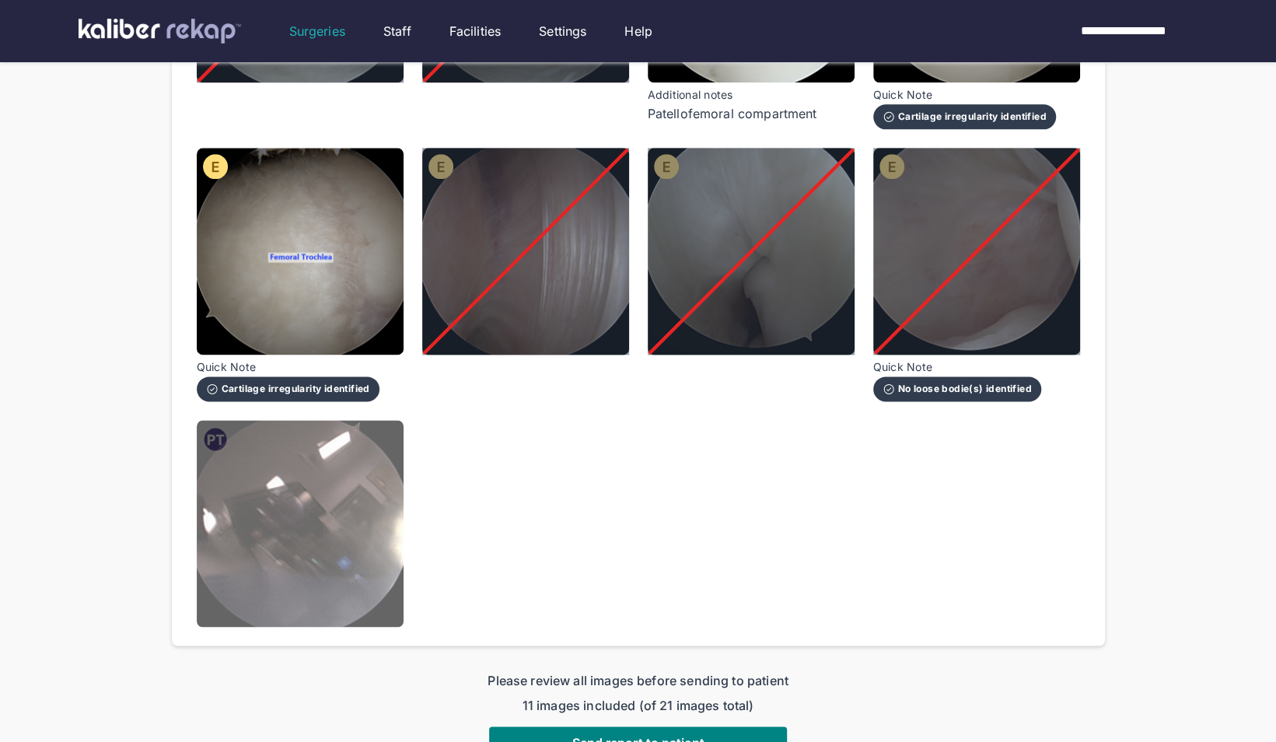
click at [387, 577] on img at bounding box center [300, 523] width 207 height 207
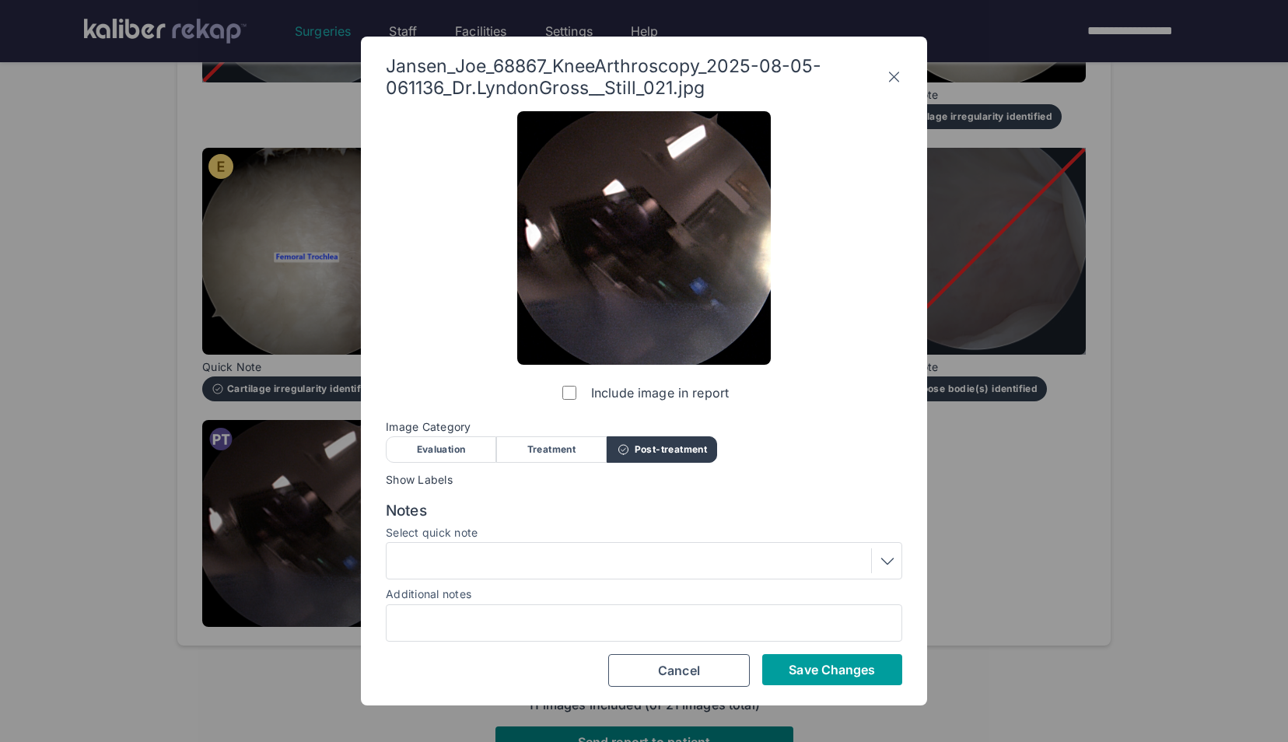
click at [792, 659] on button "Save Changes" at bounding box center [832, 669] width 140 height 31
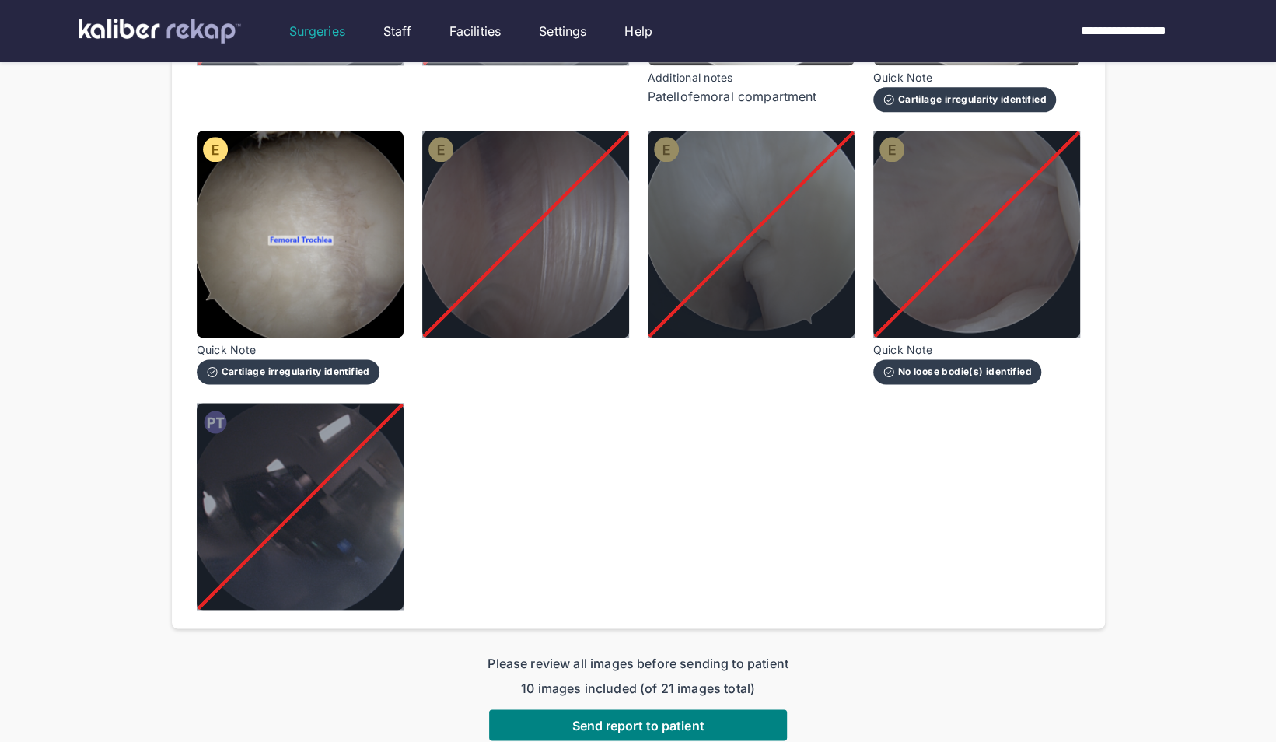
scroll to position [1263, 0]
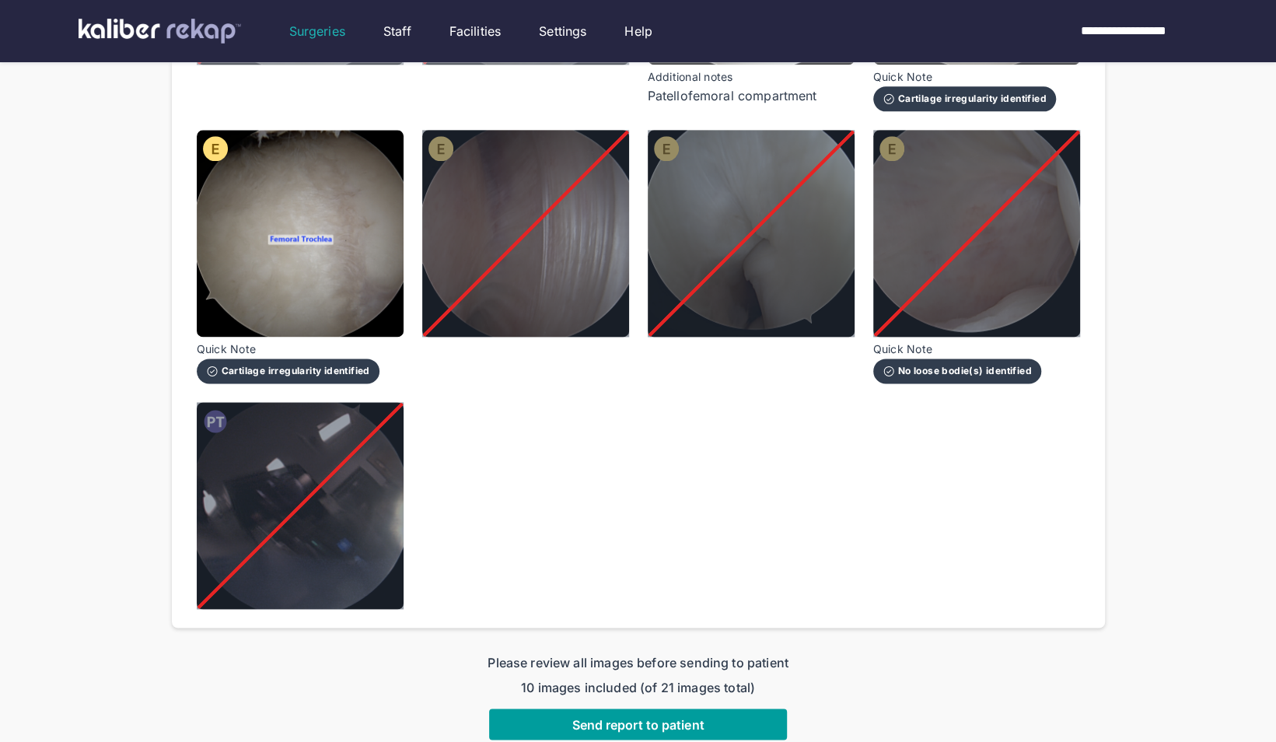
click at [680, 716] on span "Send report to patient" at bounding box center [637, 724] width 132 height 16
